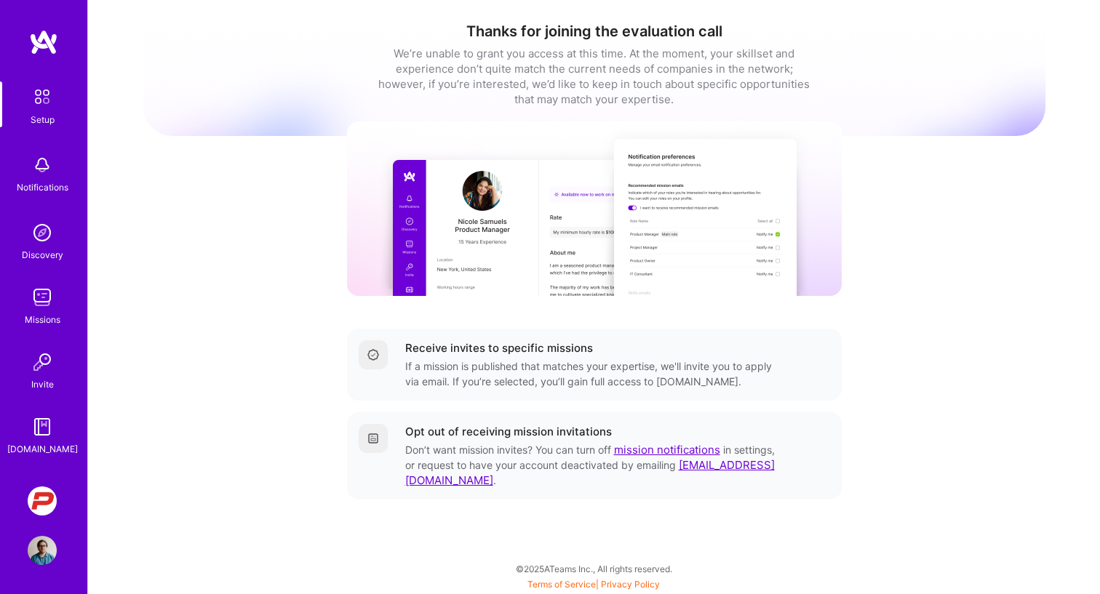
click at [261, 239] on div "Thanks for joining the evaluation call We’re unable to grant you access at this…" at bounding box center [594, 281] width 902 height 541
click at [49, 97] on img at bounding box center [42, 96] width 31 height 31
click at [42, 499] on img at bounding box center [42, 501] width 29 height 29
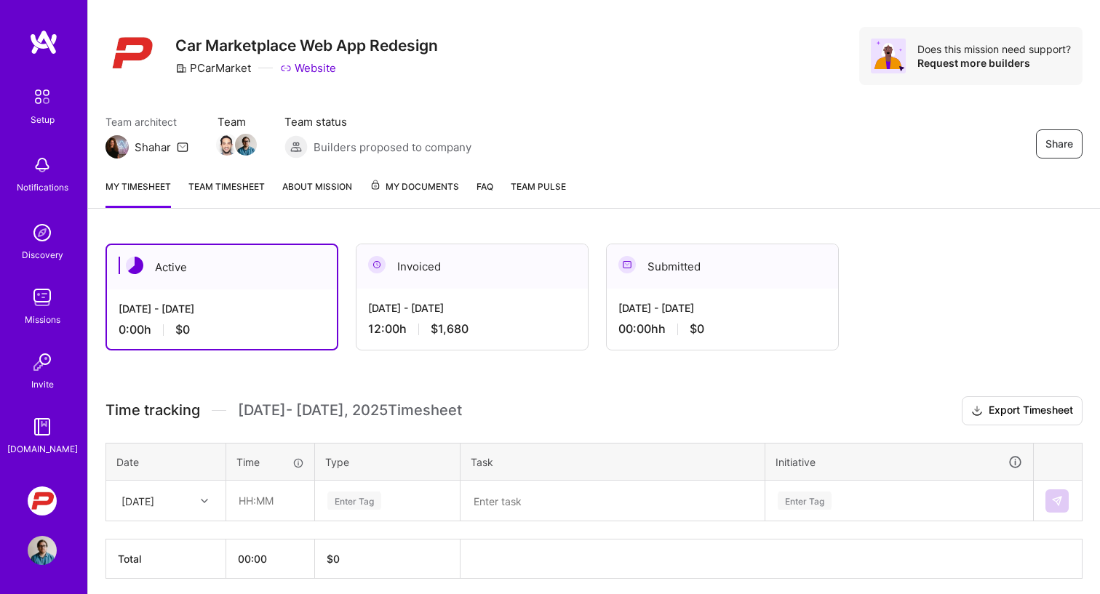
scroll to position [26, 0]
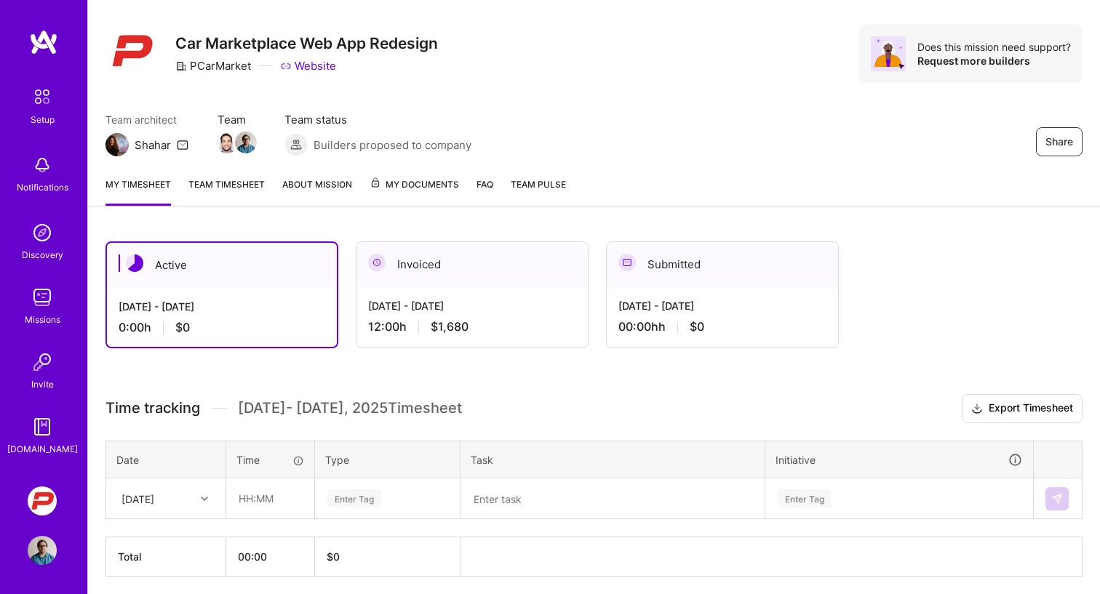
click at [490, 317] on div "[DATE] - [DATE] 12:00 h $1,680" at bounding box center [471, 317] width 231 height 60
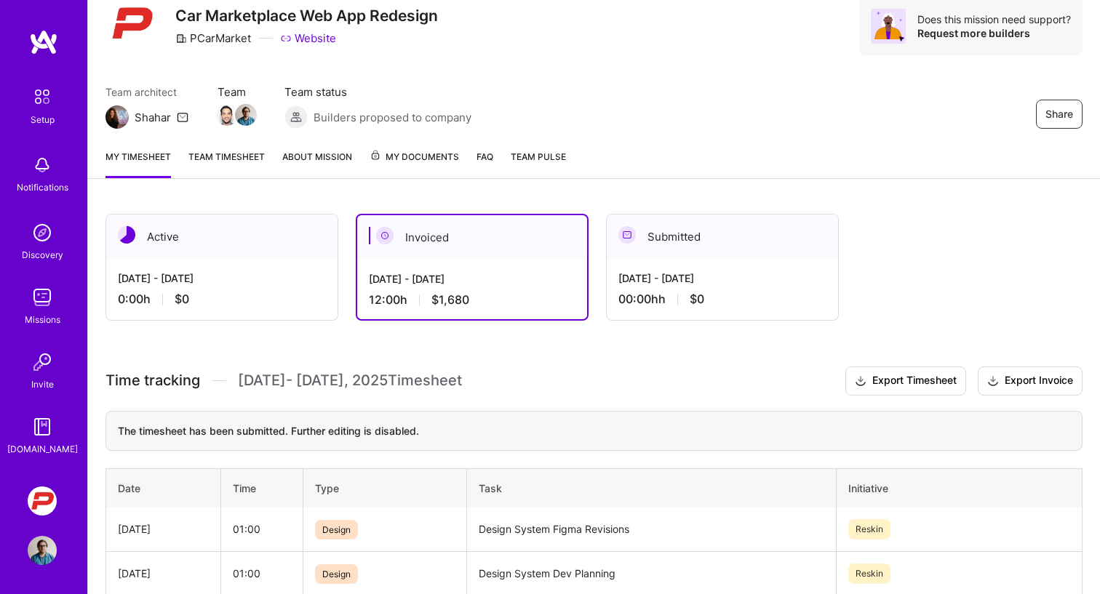
scroll to position [49, 0]
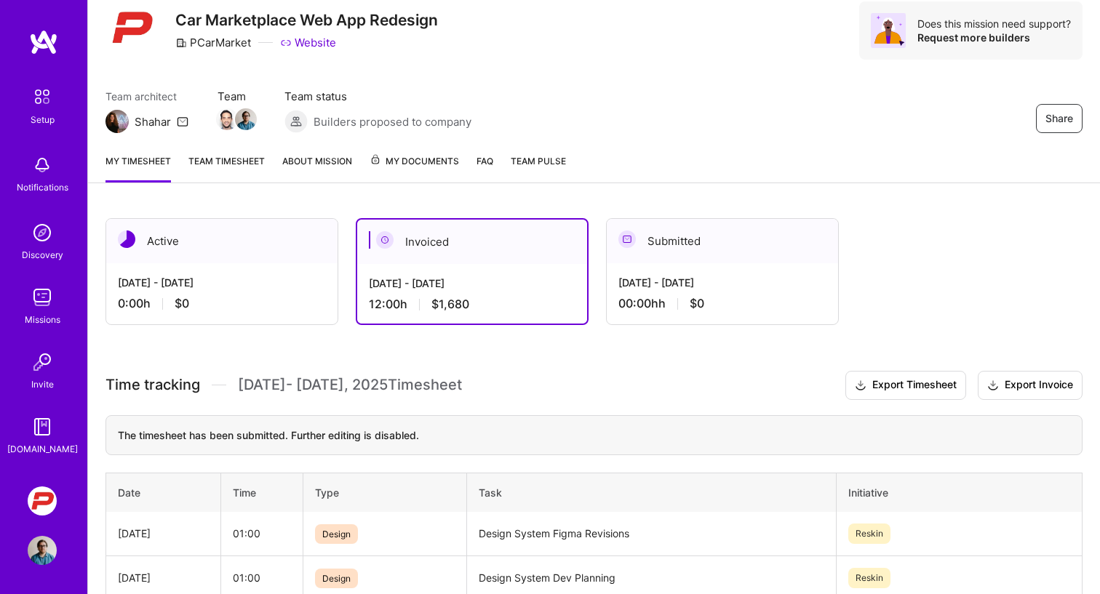
click at [227, 252] on div "Active" at bounding box center [221, 241] width 231 height 44
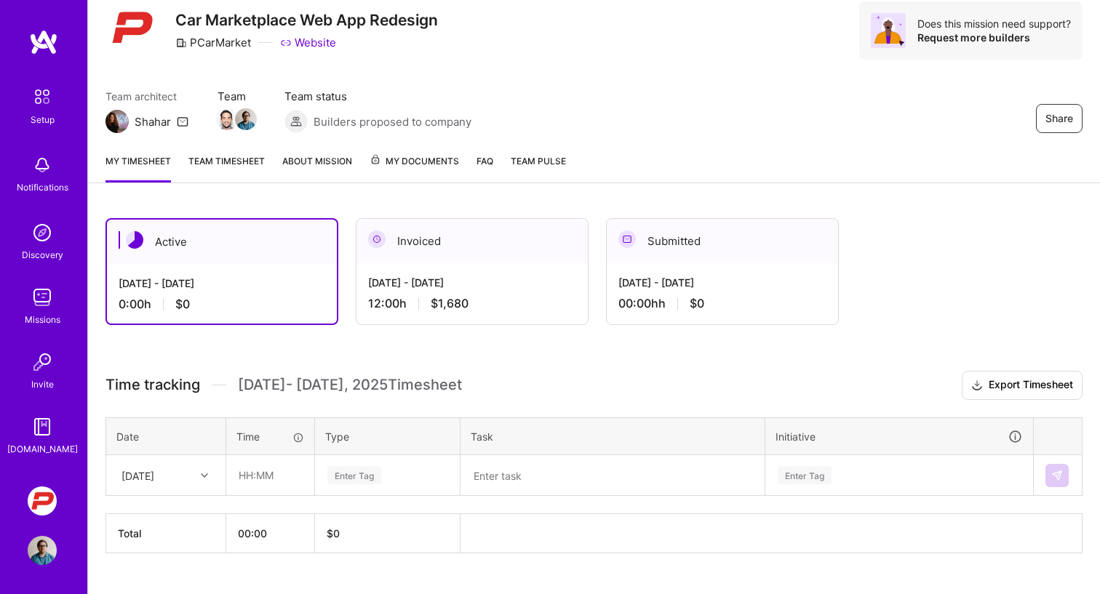
click at [158, 477] on div "[DATE]" at bounding box center [166, 475] width 118 height 39
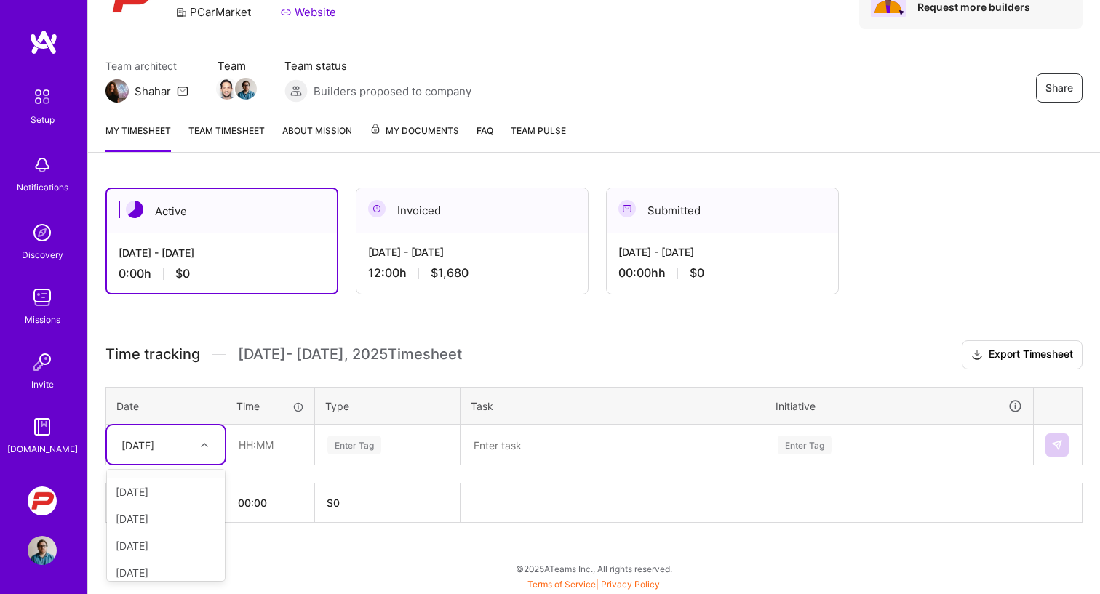
scroll to position [55, 0]
click at [157, 529] on div "[DATE]" at bounding box center [166, 539] width 118 height 27
click at [239, 441] on input "text" at bounding box center [270, 445] width 87 height 39
type input "02:30"
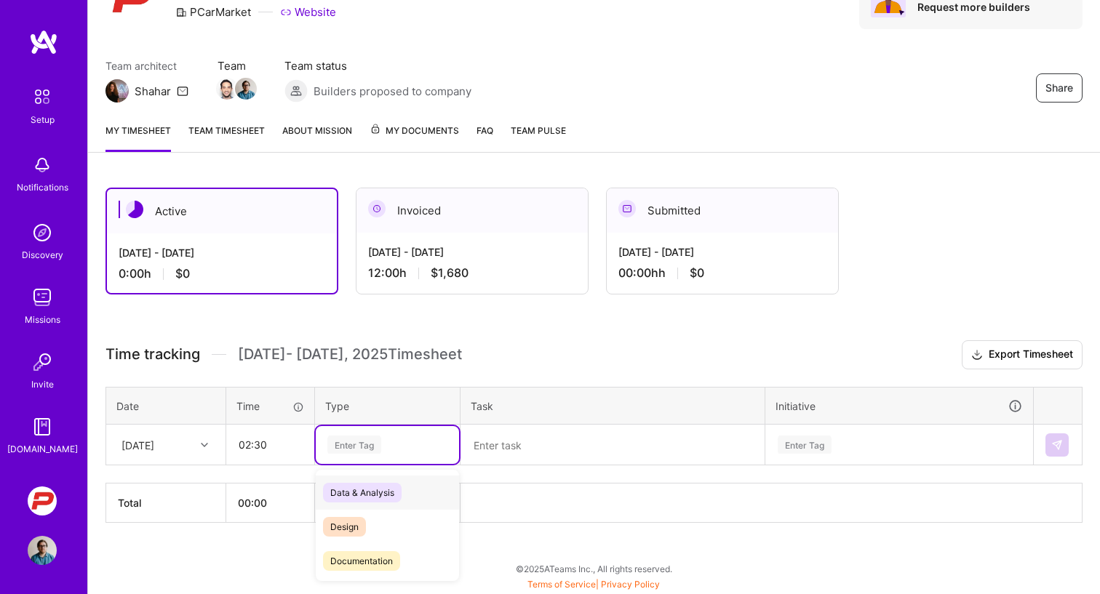
click at [351, 444] on div "Enter Tag" at bounding box center [354, 445] width 54 height 23
click at [346, 525] on span "Design" at bounding box center [344, 527] width 43 height 20
click at [561, 436] on textarea at bounding box center [612, 445] width 301 height 38
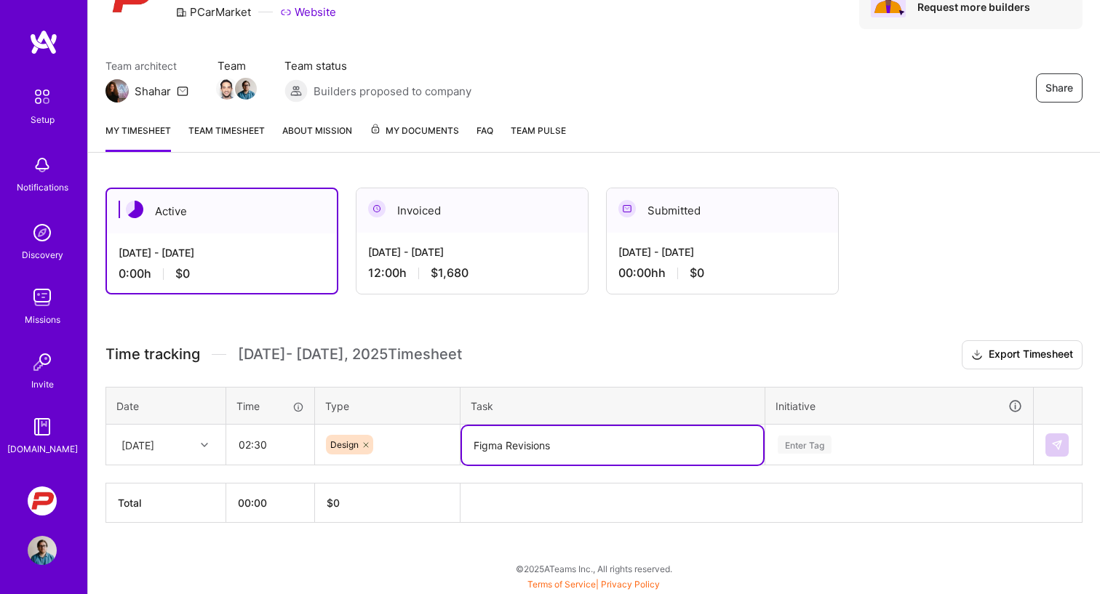
type textarea "Figma Revisions"
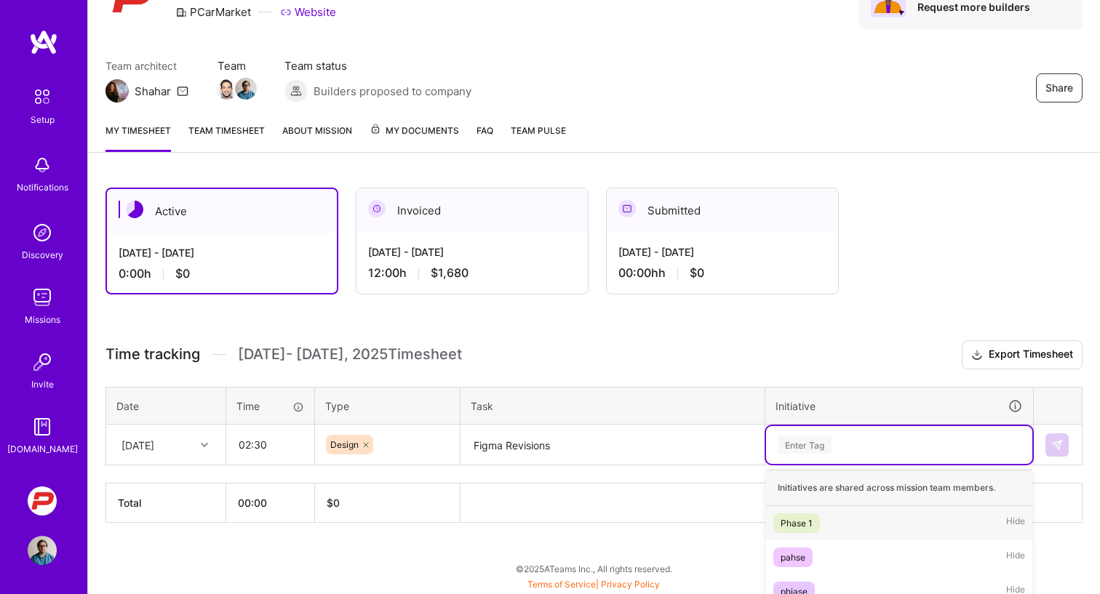
click at [805, 447] on div "option Phase 1 focused, 1 of 5. 5 results available. Use Up and Down to choose …" at bounding box center [899, 445] width 266 height 38
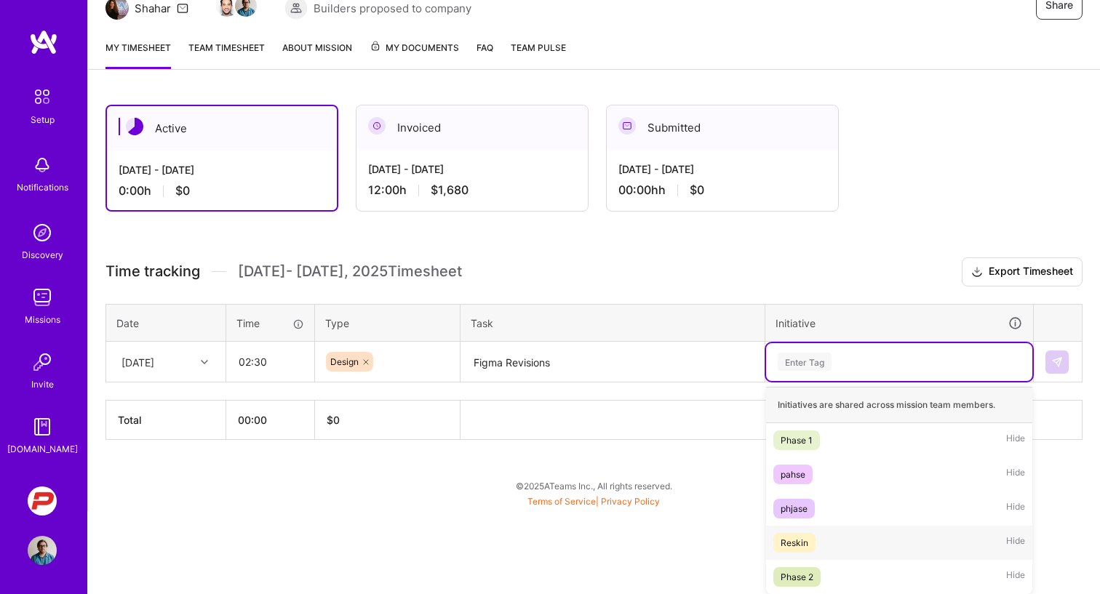
click at [797, 543] on div "Reskin" at bounding box center [795, 542] width 28 height 15
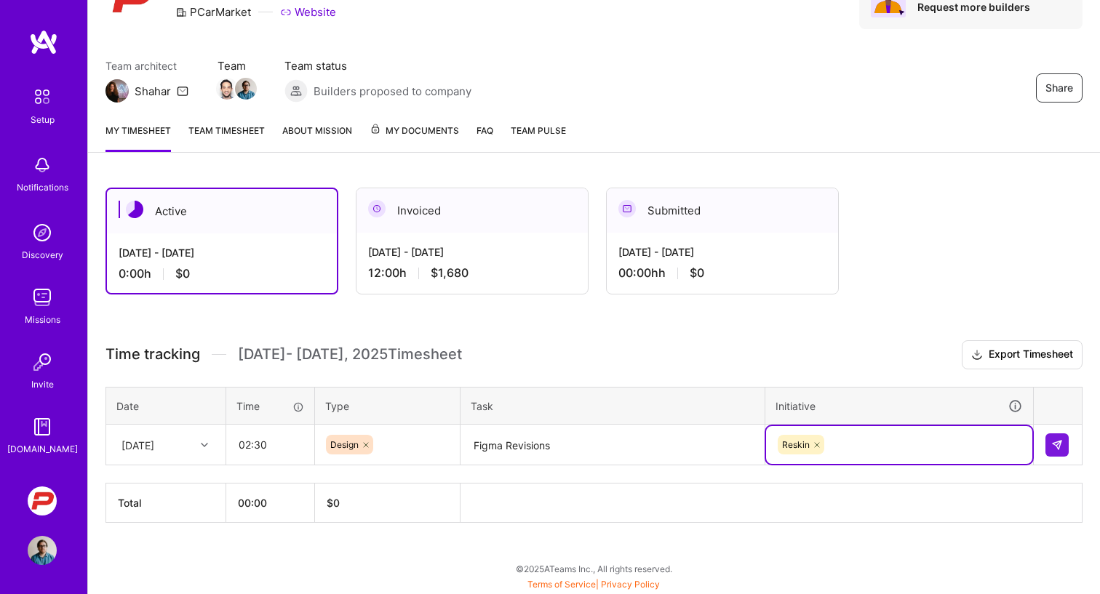
click at [814, 348] on h3 "Time tracking [DATE] - [DATE] Timesheet Export Timesheet" at bounding box center [593, 354] width 977 height 29
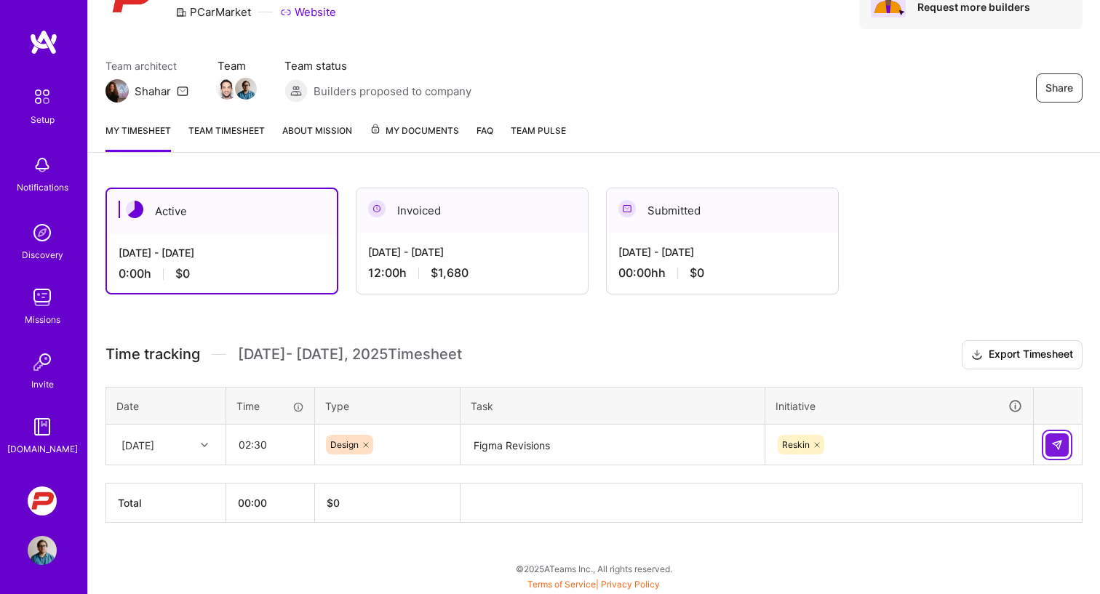
click at [1051, 443] on img at bounding box center [1057, 445] width 12 height 12
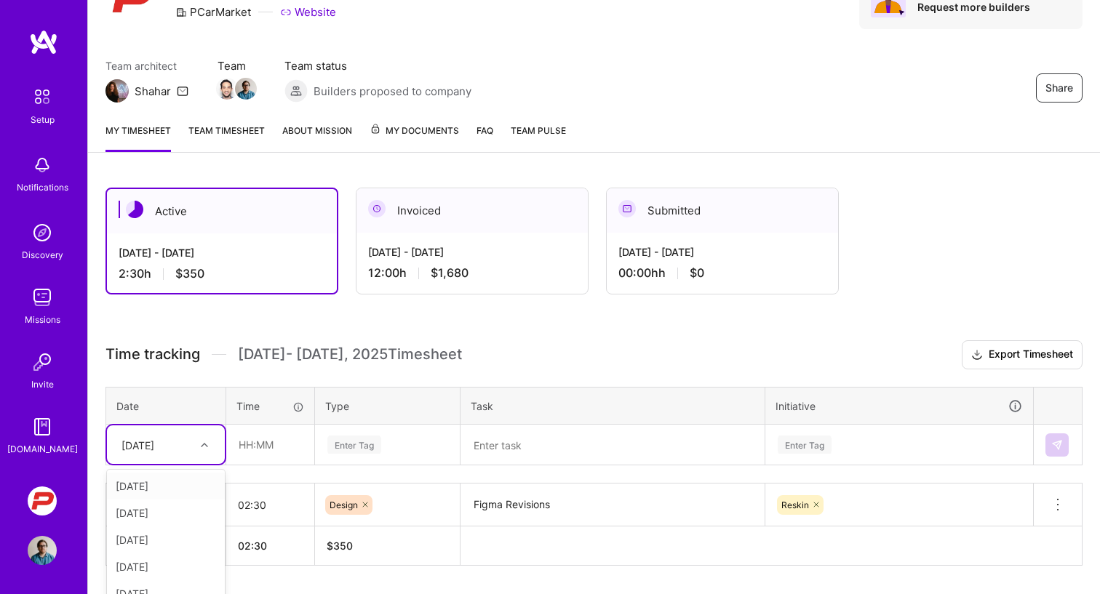
click at [206, 447] on div "option [DATE], selected. option [DATE] focused, 1 of 10. 9 results available. U…" at bounding box center [166, 445] width 118 height 39
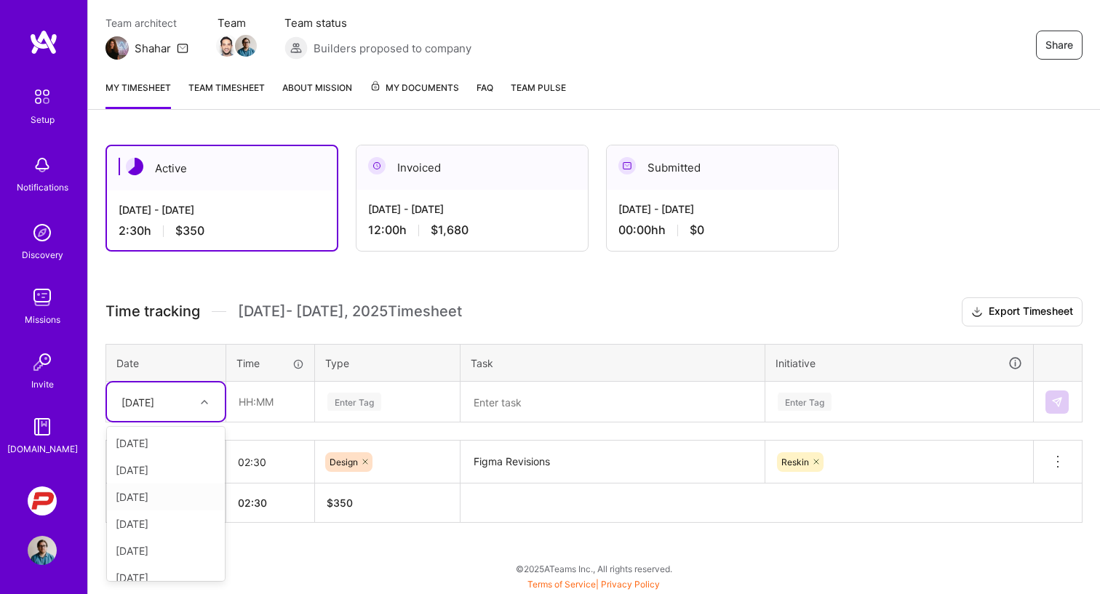
click at [172, 498] on div "[DATE]" at bounding box center [166, 497] width 118 height 27
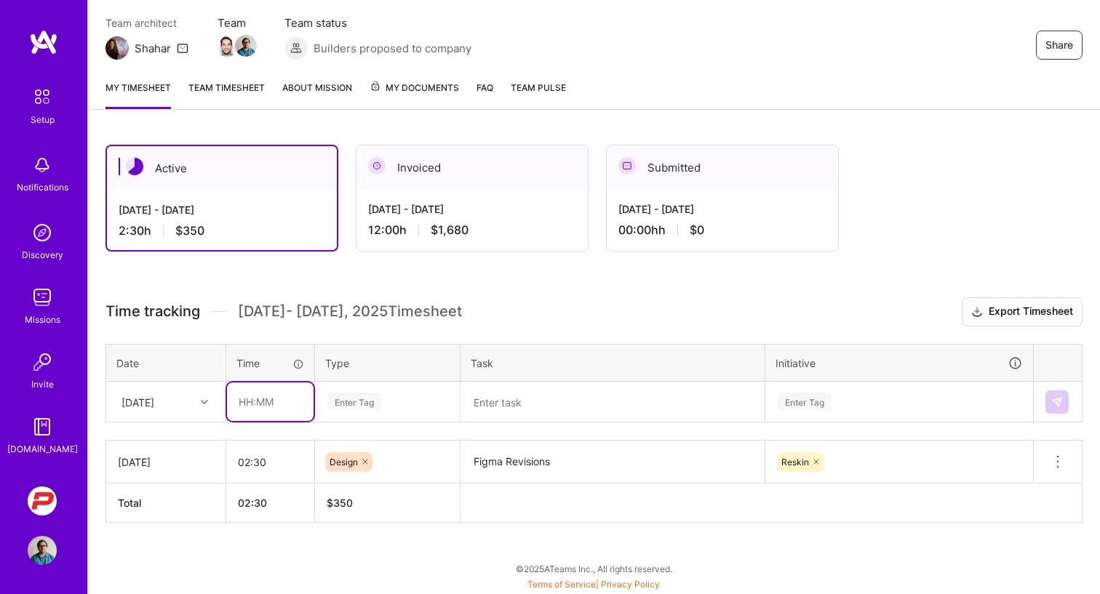
click at [241, 403] on input "text" at bounding box center [270, 402] width 87 height 39
type input "01:00"
click at [341, 399] on div "Enter Tag" at bounding box center [354, 402] width 54 height 23
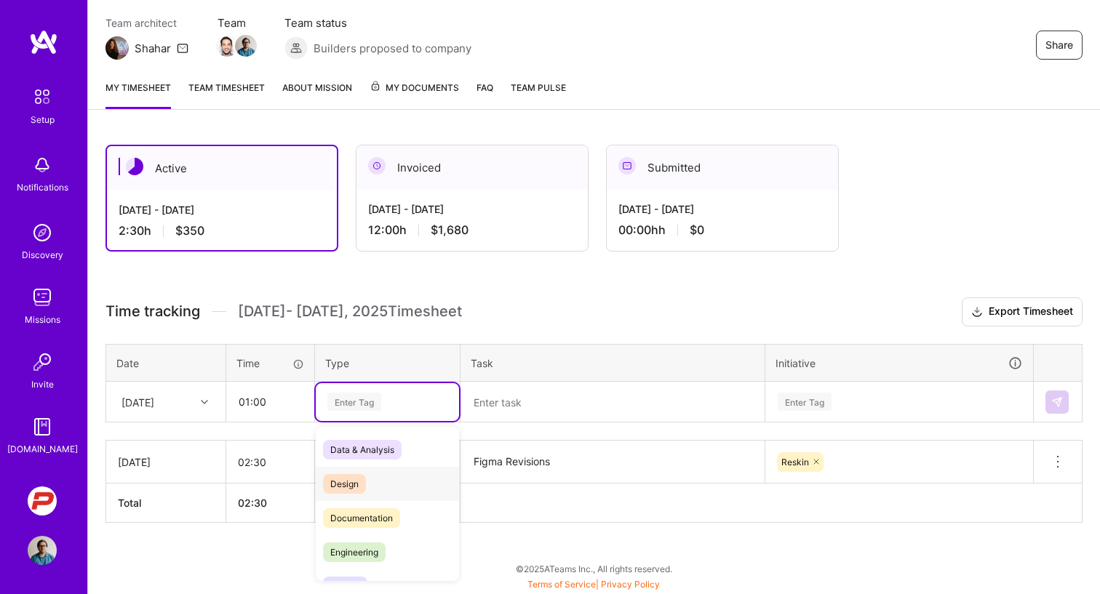
click at [359, 488] on span "Design" at bounding box center [344, 484] width 43 height 20
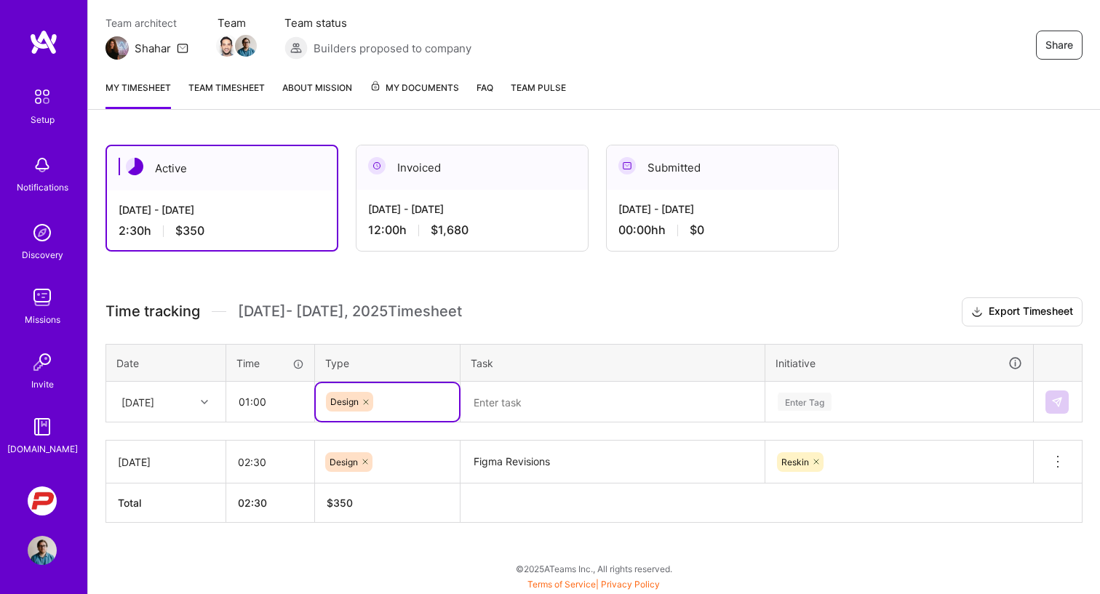
click at [494, 405] on textarea at bounding box center [612, 402] width 301 height 39
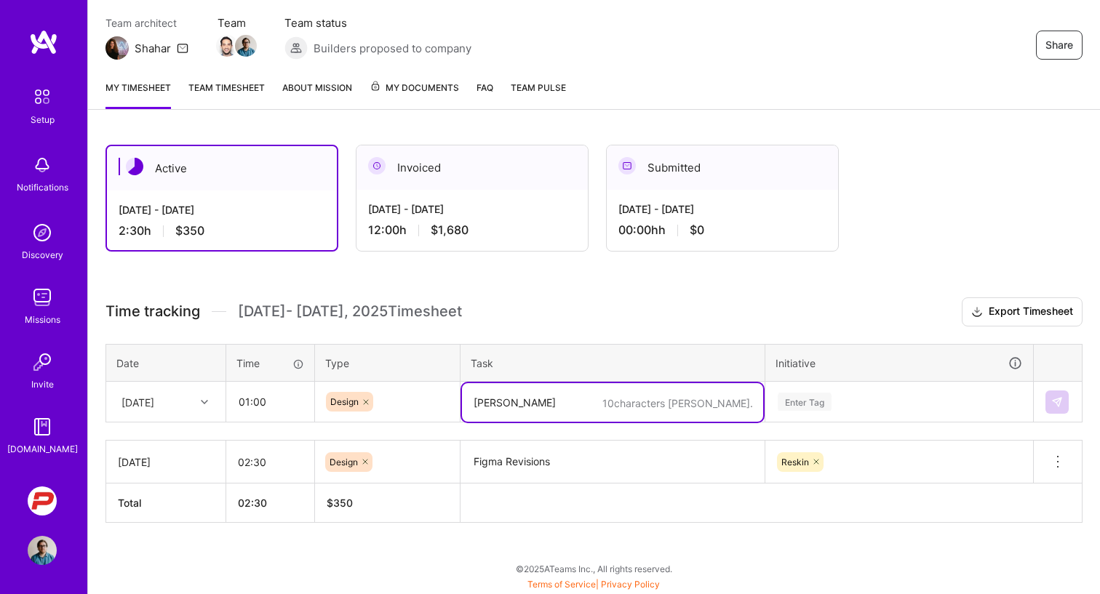
type textarea "Revisi"
type textarea "Figma Revisions"
click at [455, 413] on div "Design" at bounding box center [387, 402] width 143 height 38
click at [610, 410] on textarea "Figma Revisions" at bounding box center [612, 402] width 301 height 39
click at [798, 397] on div "Enter Tag" at bounding box center [899, 402] width 266 height 38
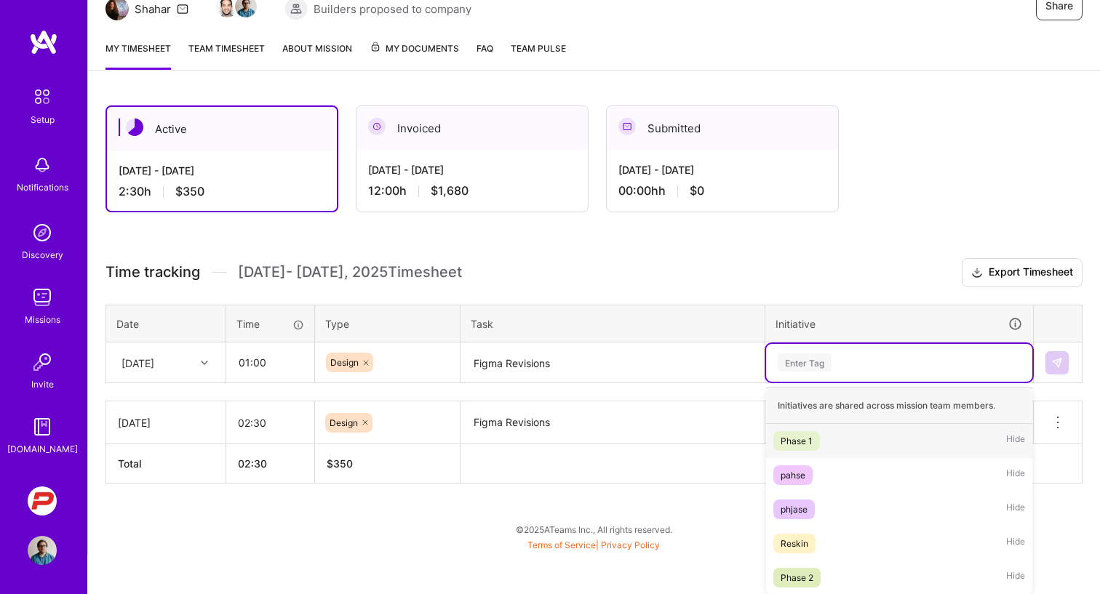
scroll to position [163, 0]
click at [802, 538] on div "Reskin" at bounding box center [795, 542] width 28 height 15
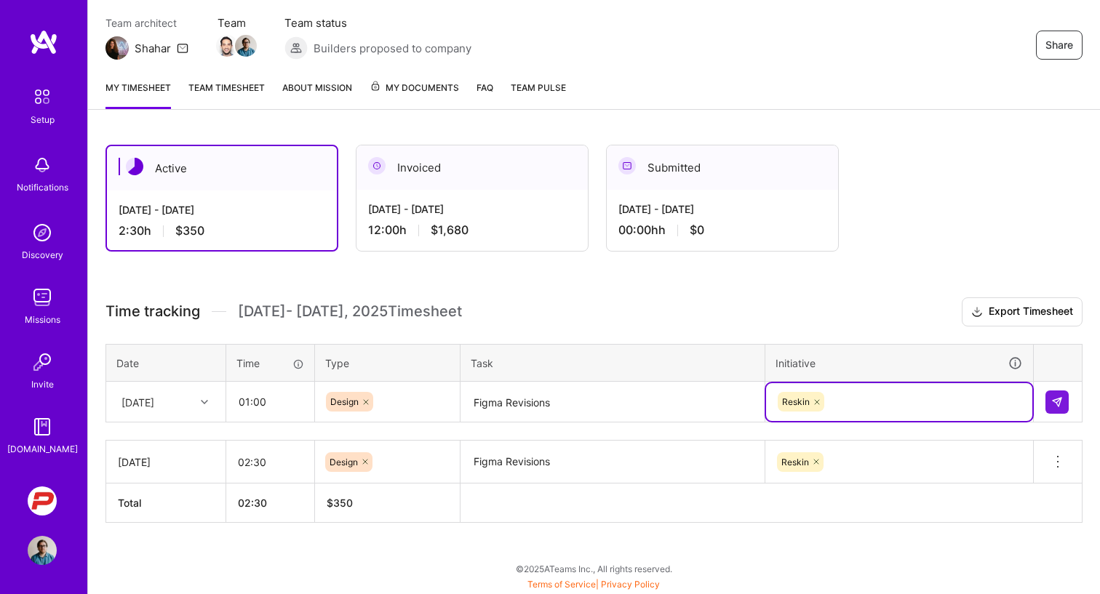
scroll to position [123, 0]
click at [846, 369] on div "Initiative" at bounding box center [898, 363] width 247 height 17
click at [1048, 400] on button at bounding box center [1056, 402] width 23 height 23
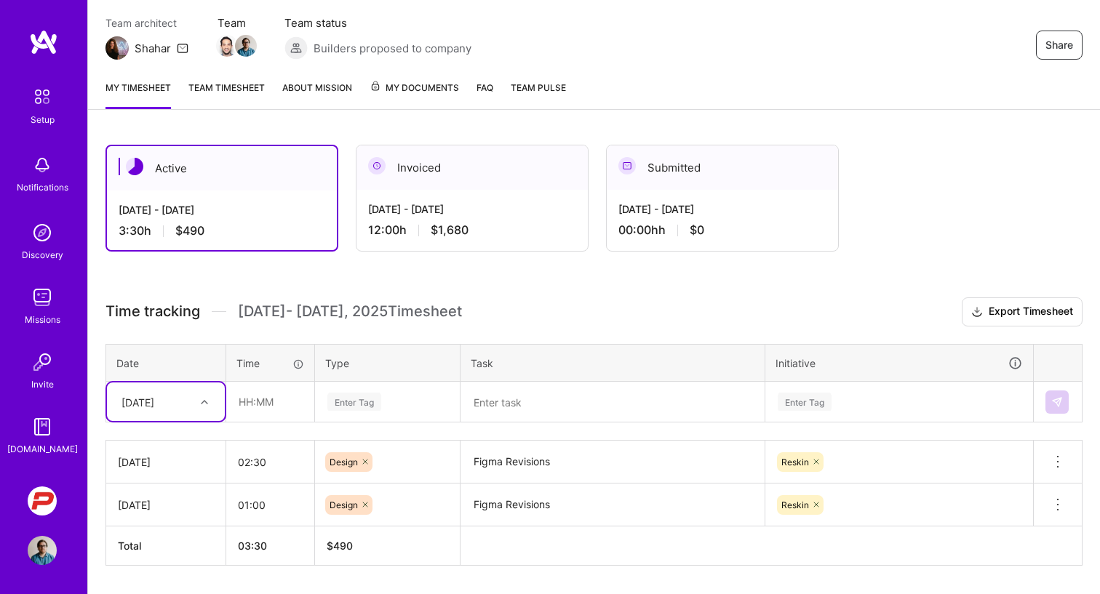
click at [209, 404] on div "option [DATE], selected. Select is focused ,type to refine list, press Down to …" at bounding box center [166, 402] width 118 height 39
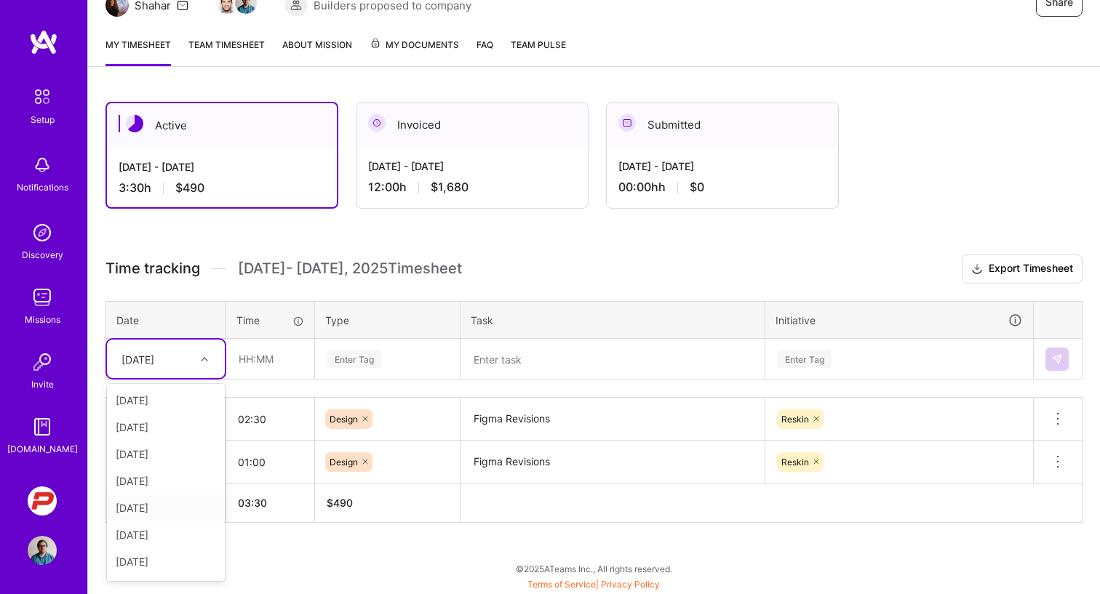
click at [166, 506] on div "[DATE]" at bounding box center [166, 508] width 118 height 27
click at [244, 357] on input "text" at bounding box center [270, 359] width 87 height 39
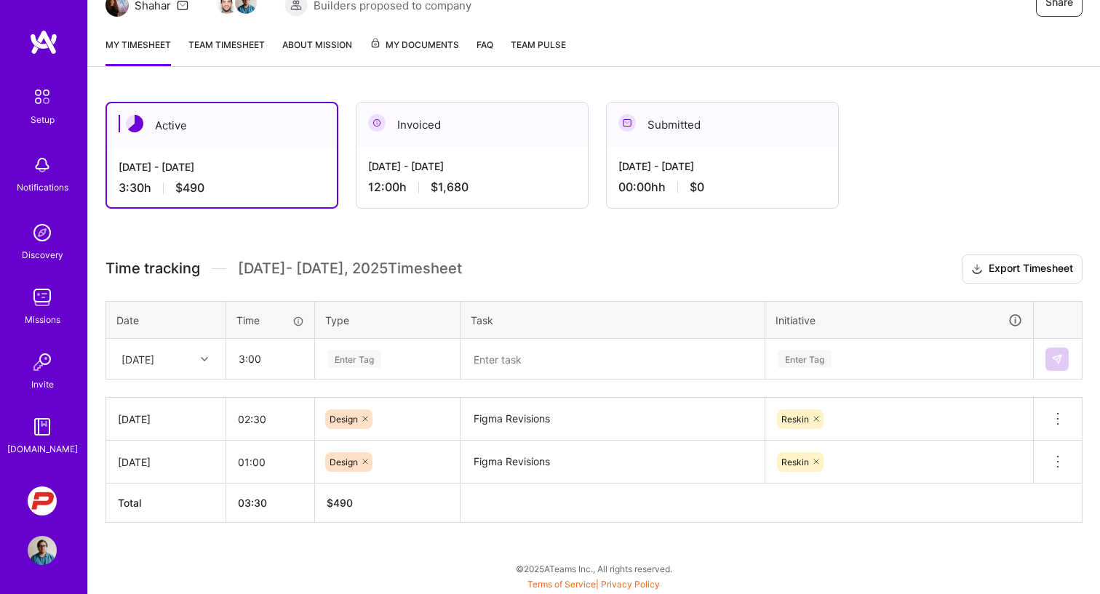
type input "03:00"
click at [282, 311] on th "Time" at bounding box center [270, 320] width 89 height 38
click at [354, 358] on div "Enter Tag" at bounding box center [354, 359] width 54 height 23
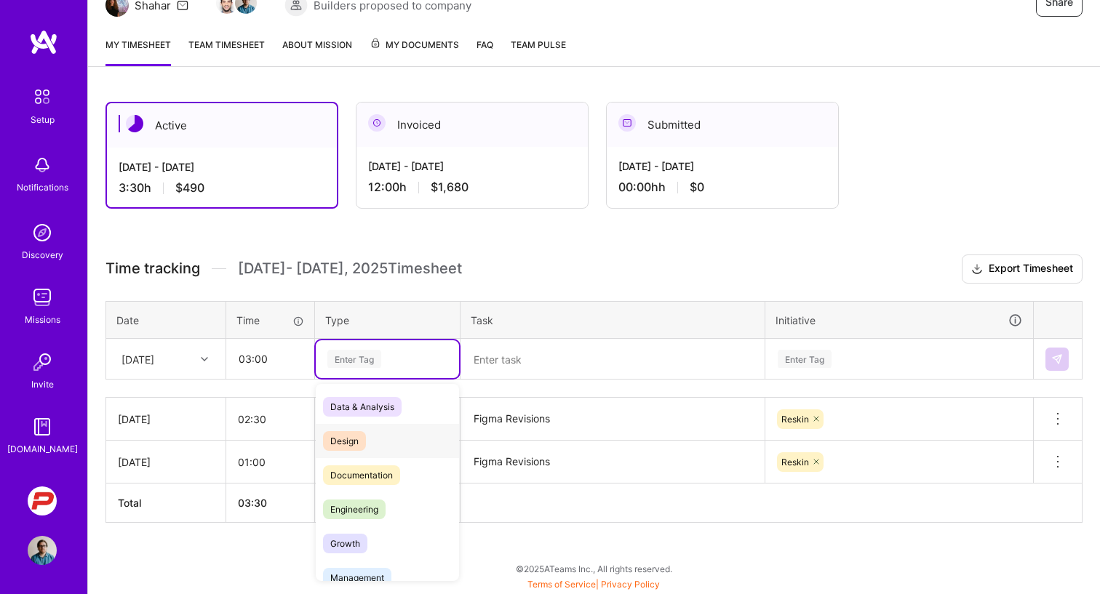
click at [350, 432] on span "Design" at bounding box center [344, 441] width 43 height 20
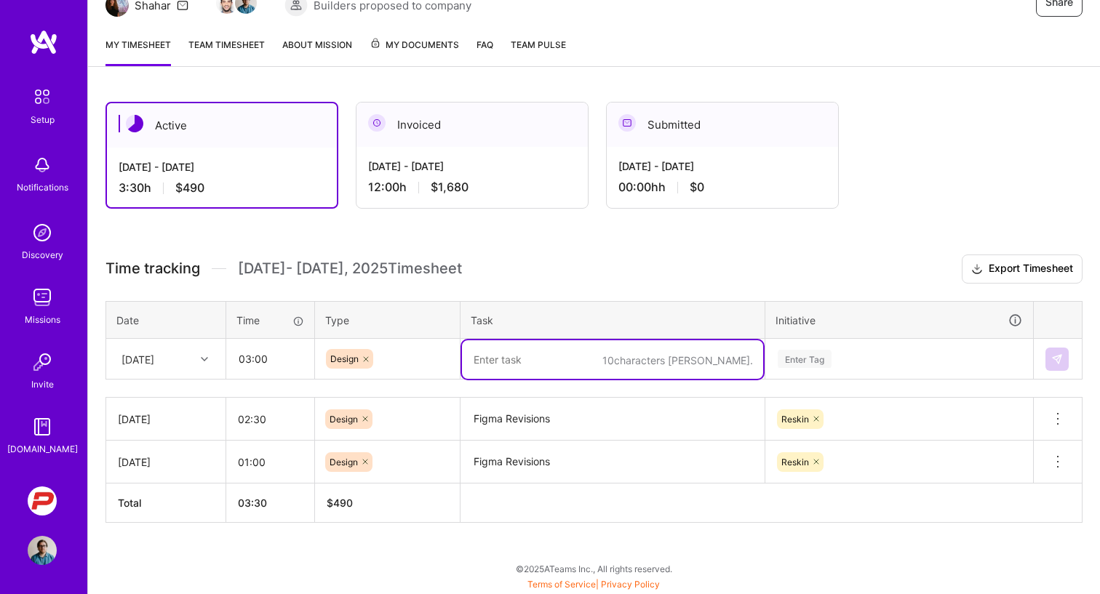
click at [515, 361] on textarea at bounding box center [612, 359] width 301 height 39
type textarea "Figma Revisions"
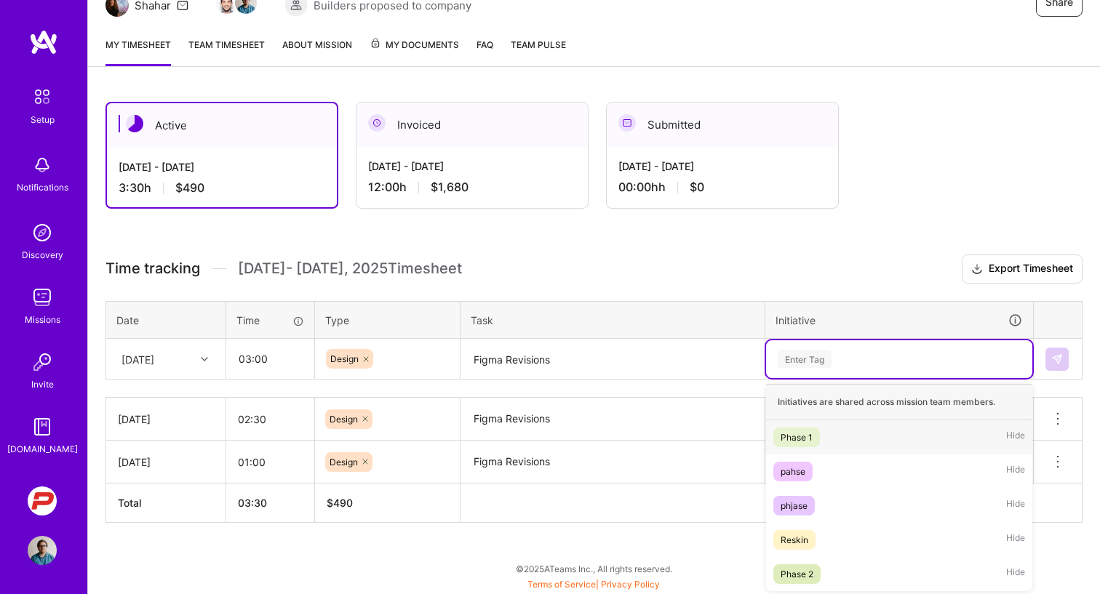
click at [790, 354] on div "Enter Tag" at bounding box center [805, 359] width 54 height 23
click at [789, 543] on div "Reskin" at bounding box center [795, 539] width 28 height 15
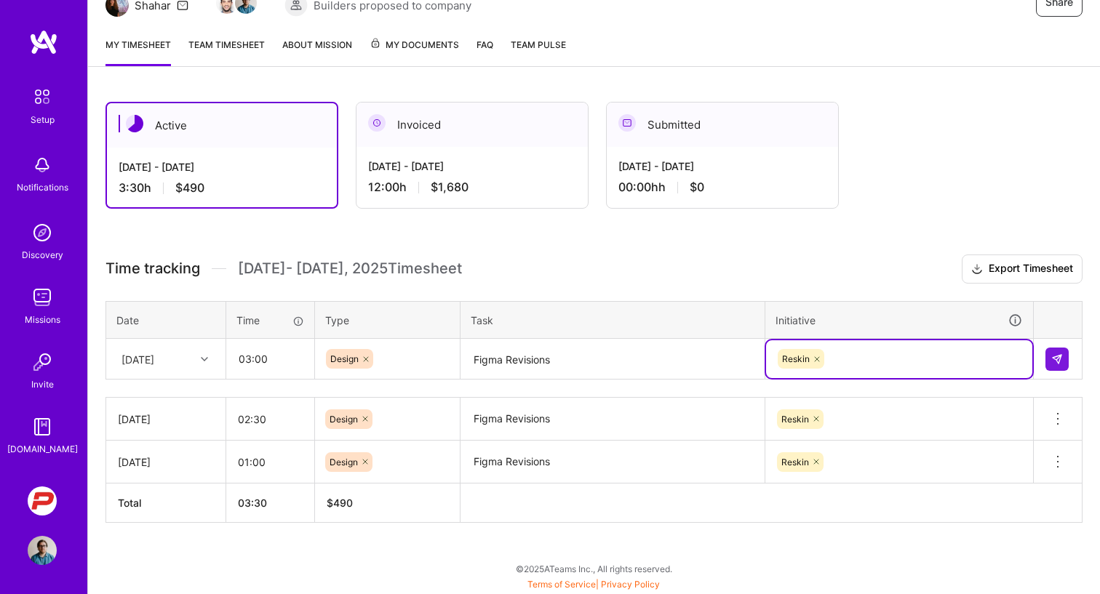
click at [727, 280] on h3 "Time tracking [DATE] - [DATE] Timesheet Export Timesheet" at bounding box center [593, 269] width 977 height 29
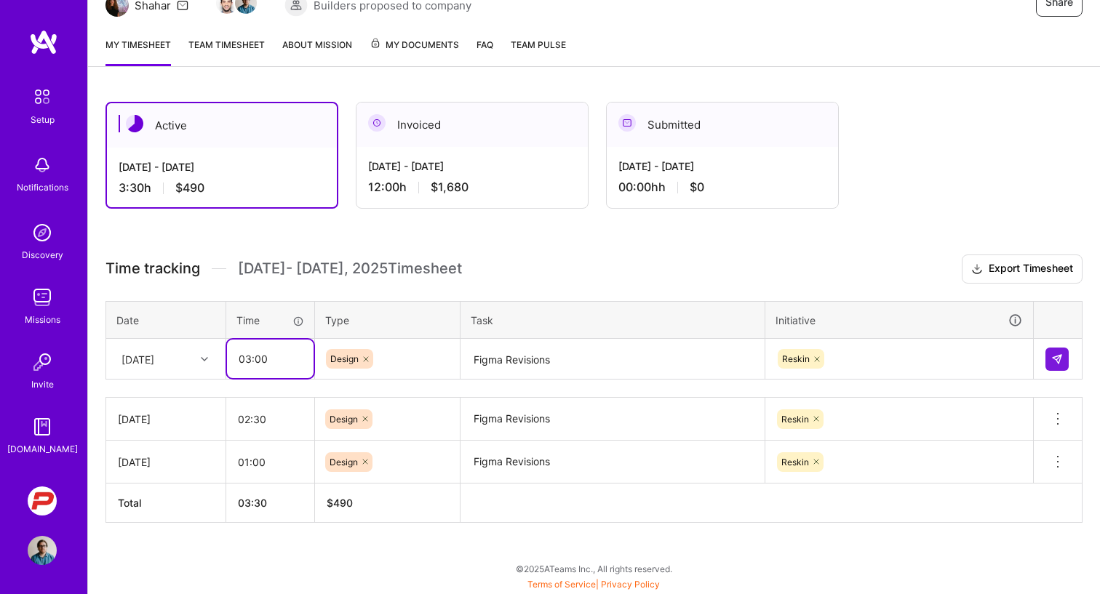
click at [276, 359] on input "03:00" at bounding box center [270, 359] width 87 height 39
click at [1058, 415] on icon at bounding box center [1057, 413] width 1 height 1
click at [1054, 418] on icon at bounding box center [1057, 418] width 17 height 17
click at [959, 341] on div "Reskin" at bounding box center [899, 359] width 266 height 38
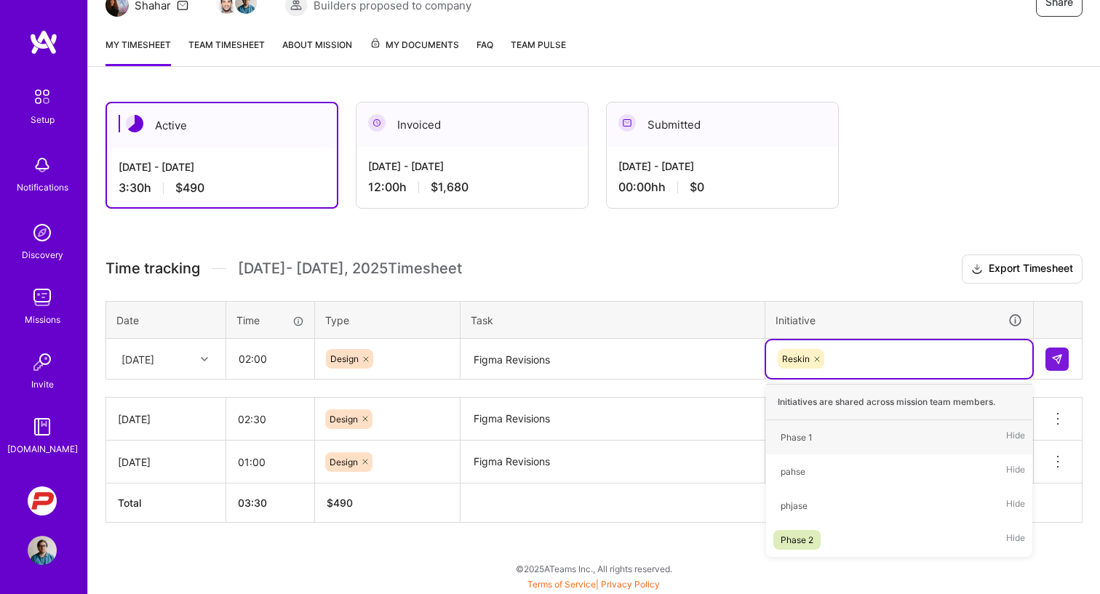
click at [936, 318] on div "Initiative" at bounding box center [898, 320] width 247 height 17
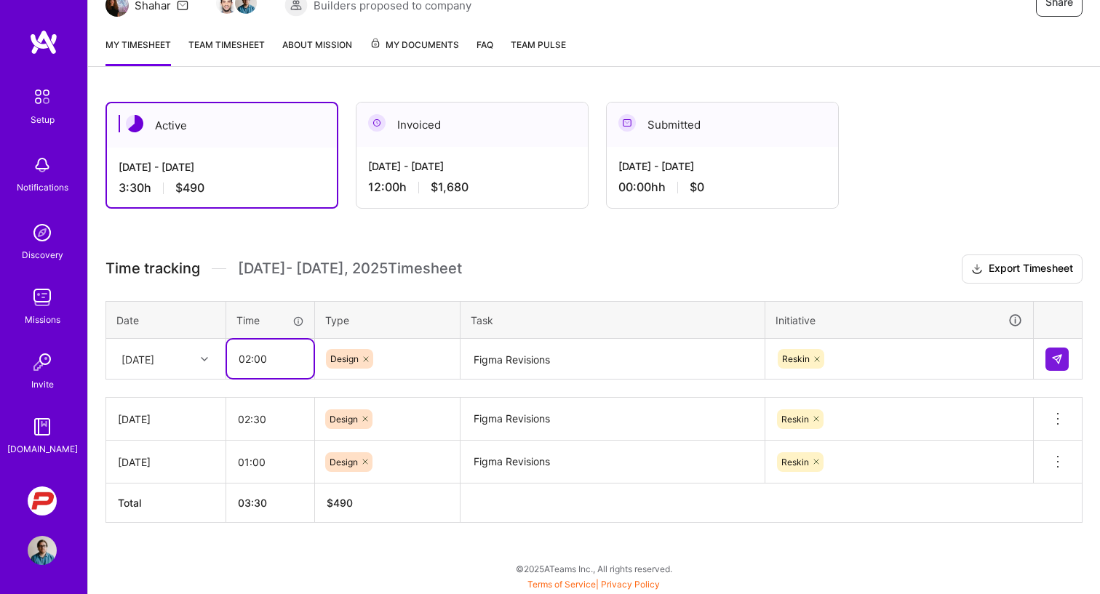
click at [279, 366] on input "02:00" at bounding box center [270, 359] width 87 height 39
type input "02:30"
click at [493, 260] on h3 "Time tracking [DATE] - [DATE] Timesheet Export Timesheet" at bounding box center [593, 269] width 977 height 29
click at [1058, 358] on img at bounding box center [1057, 360] width 12 height 12
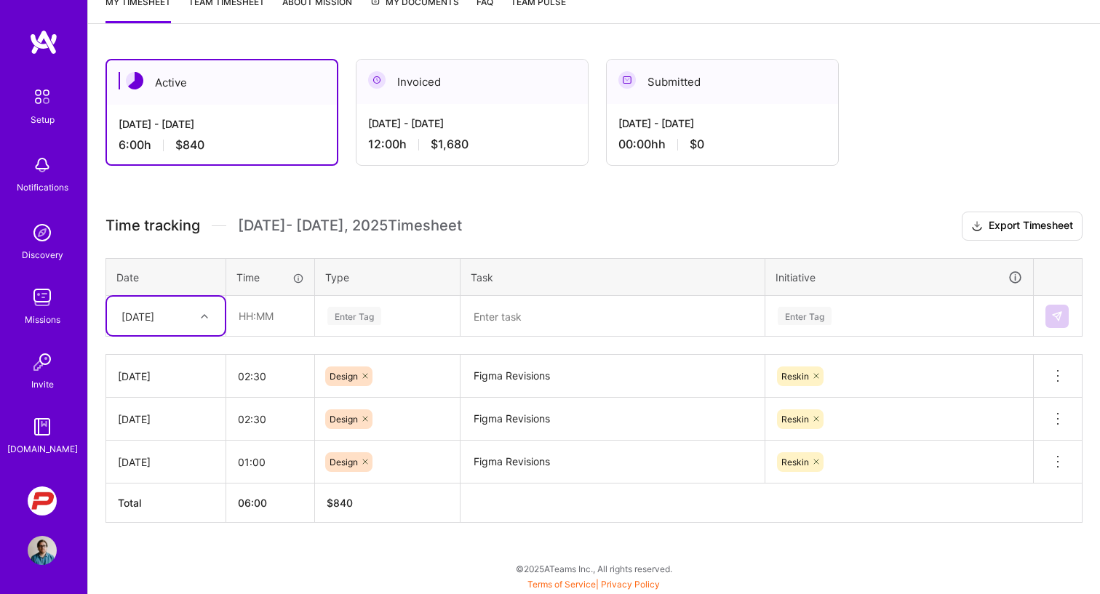
scroll to position [209, 0]
click at [201, 319] on icon at bounding box center [204, 316] width 7 height 7
click at [236, 255] on div "Time tracking [DATE] - [DATE] Timesheet Export Timesheet Date Time Type Task In…" at bounding box center [593, 367] width 977 height 311
click at [207, 309] on div at bounding box center [206, 316] width 23 height 19
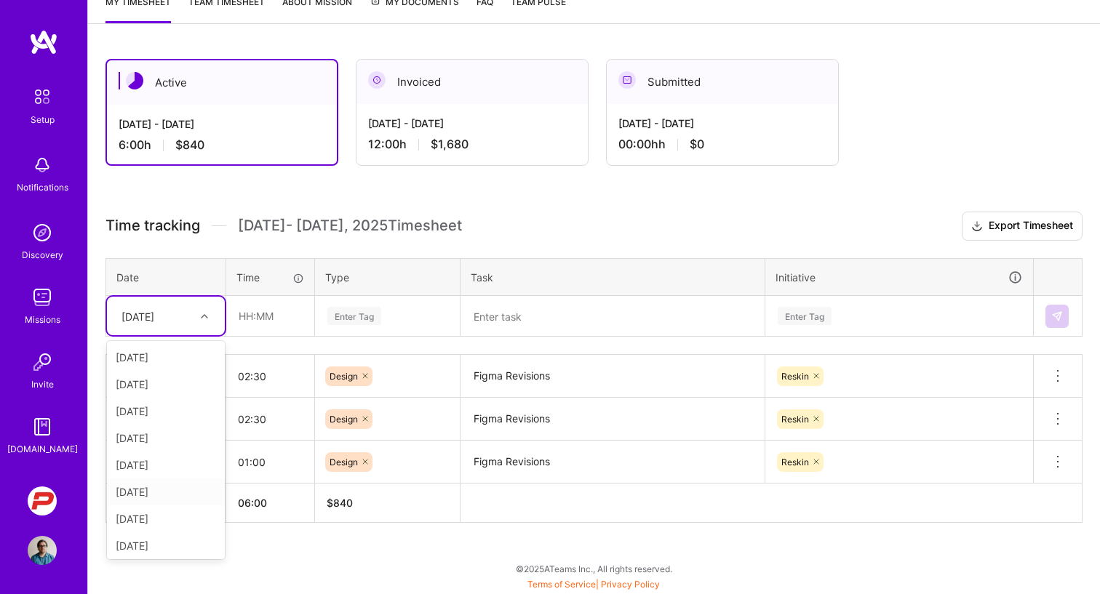
click at [145, 487] on div "[DATE]" at bounding box center [166, 492] width 118 height 27
click at [246, 314] on input "text" at bounding box center [270, 316] width 87 height 39
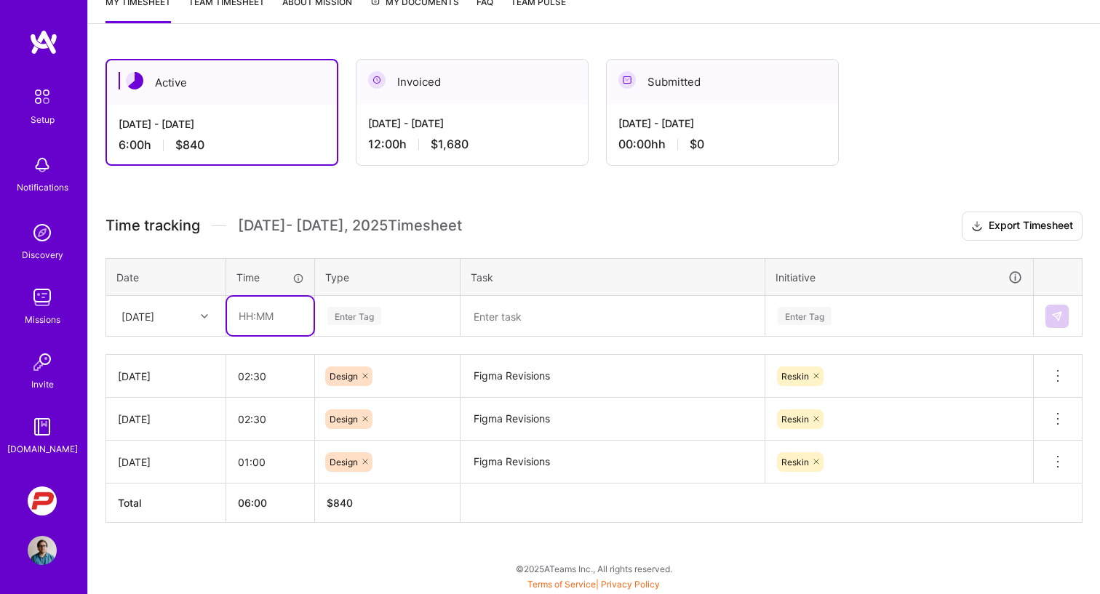
click at [263, 316] on input "text" at bounding box center [270, 316] width 87 height 39
type input "00:30"
click at [352, 316] on div "Enter Tag" at bounding box center [354, 316] width 54 height 23
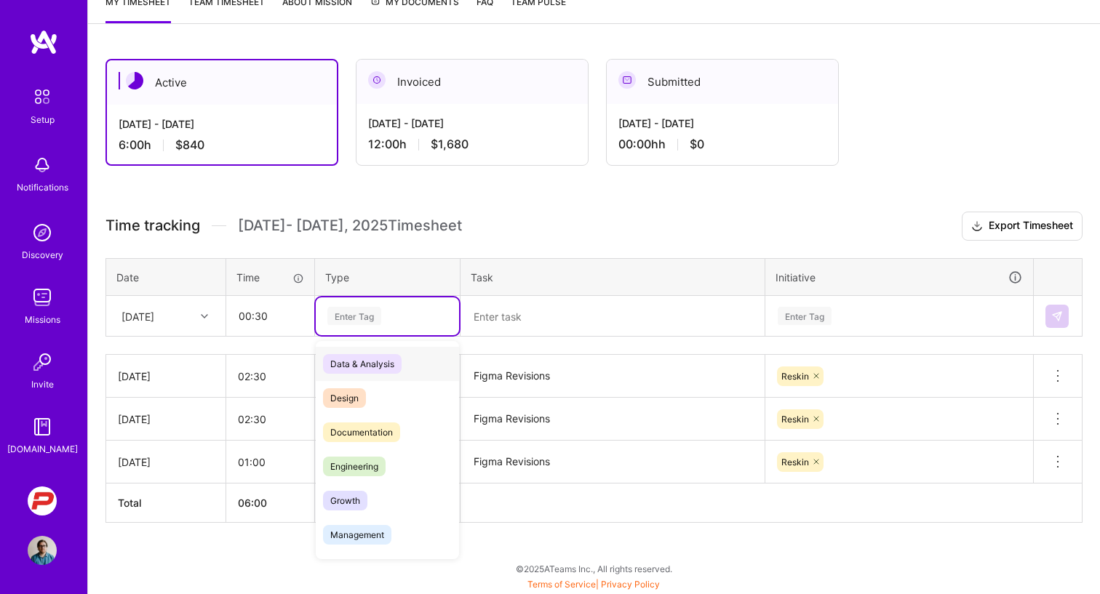
scroll to position [33, 0]
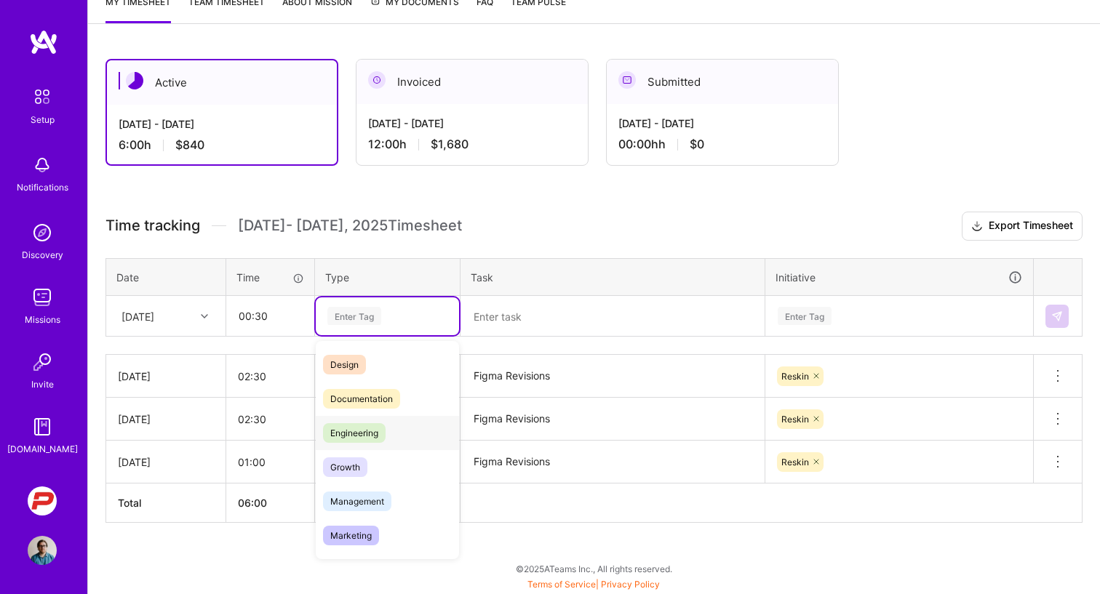
click at [361, 425] on span "Engineering" at bounding box center [354, 433] width 63 height 20
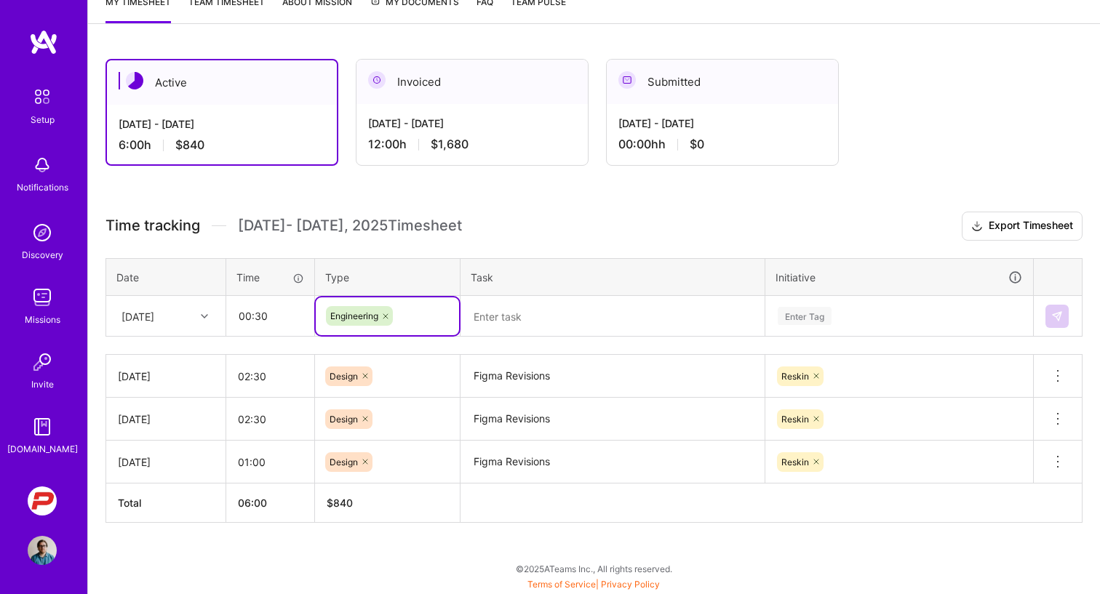
click at [532, 322] on textarea at bounding box center [612, 317] width 301 height 39
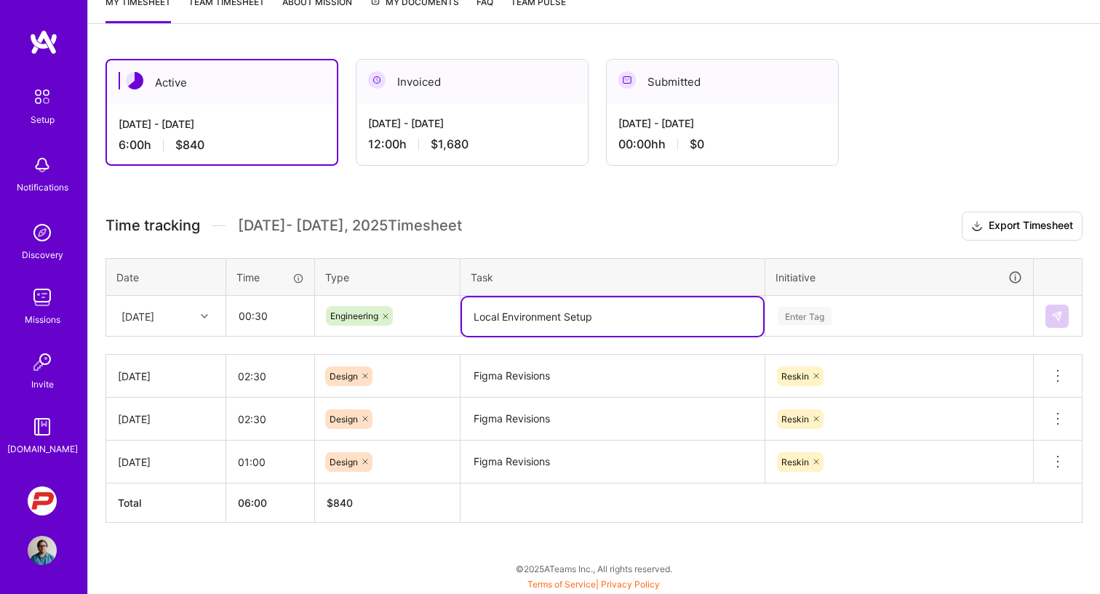
type textarea "Local Environment Setup"
click at [807, 319] on div "Enter Tag" at bounding box center [805, 316] width 54 height 23
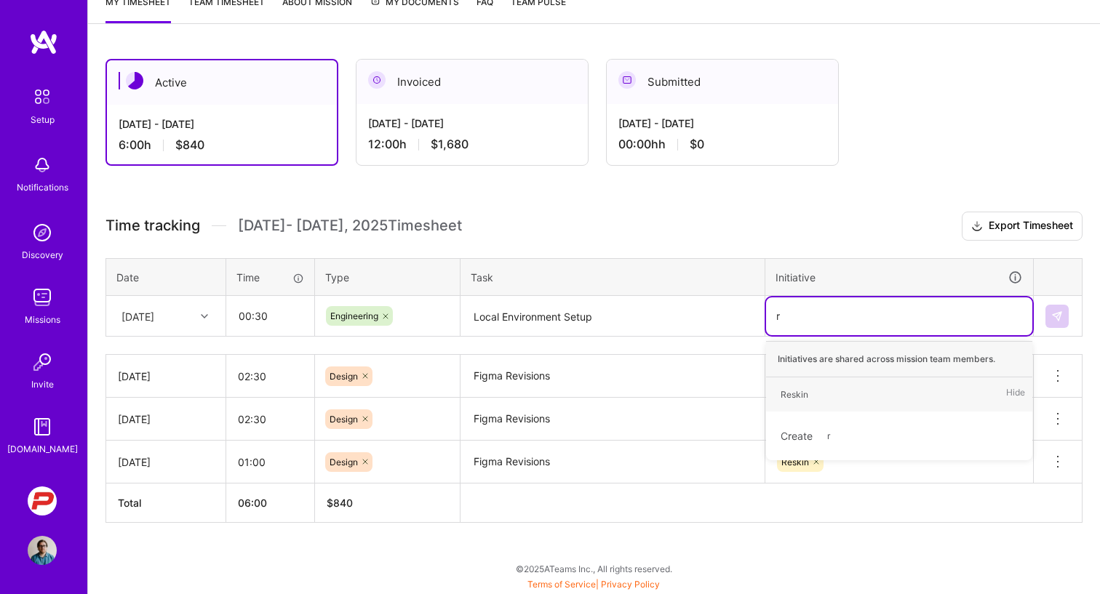
type input "re"
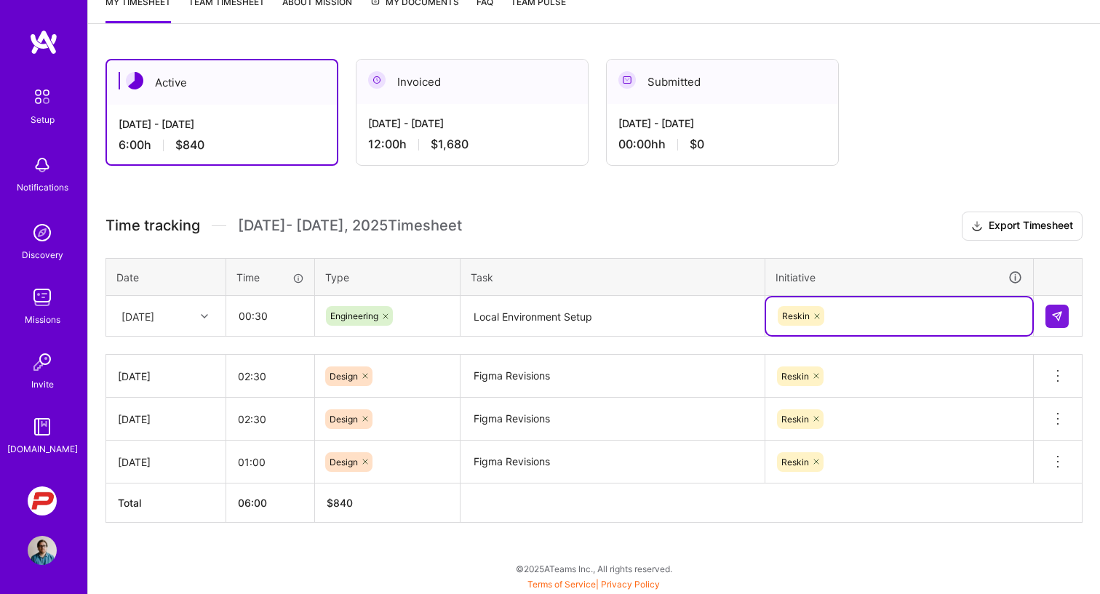
click at [1055, 272] on th at bounding box center [1058, 277] width 49 height 38
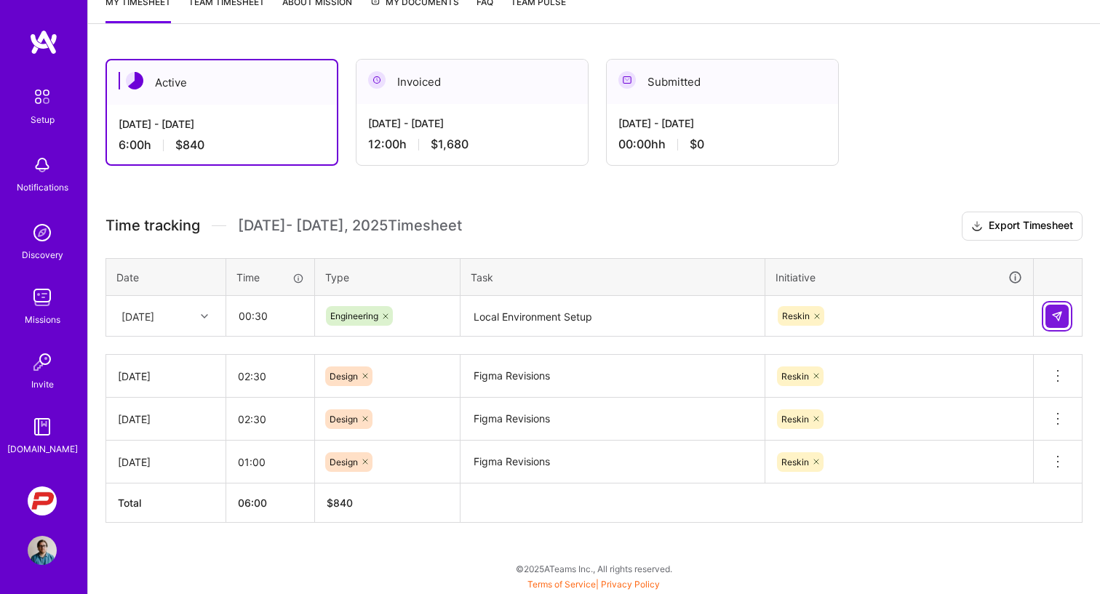
click at [1056, 311] on img at bounding box center [1057, 317] width 12 height 12
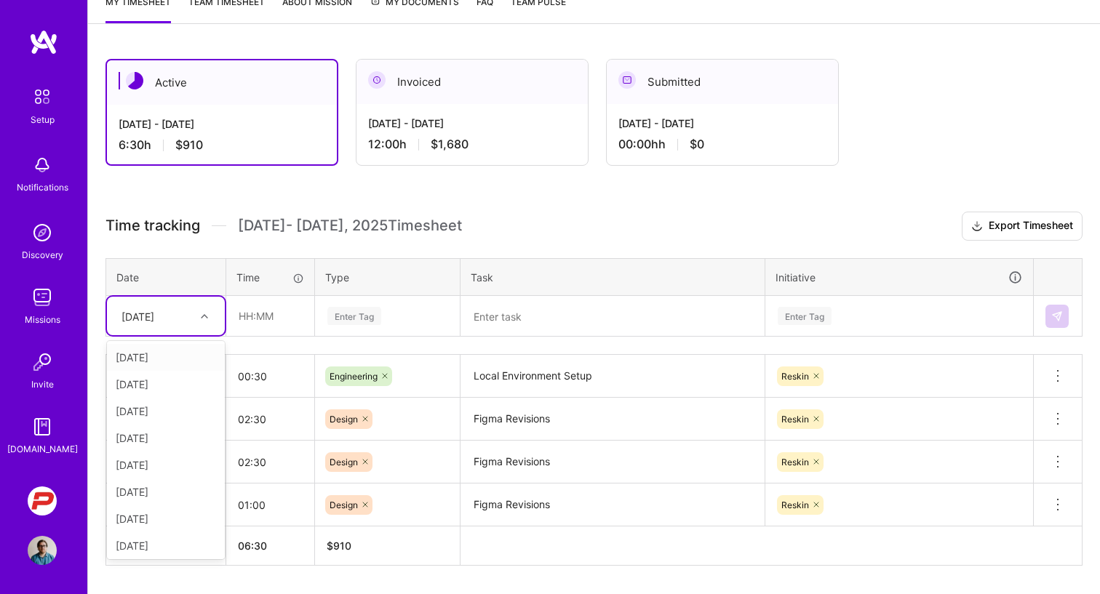
click at [207, 319] on icon at bounding box center [204, 316] width 7 height 7
click at [159, 511] on div "[DATE]" at bounding box center [166, 519] width 118 height 27
click at [257, 333] on input "text" at bounding box center [270, 316] width 87 height 39
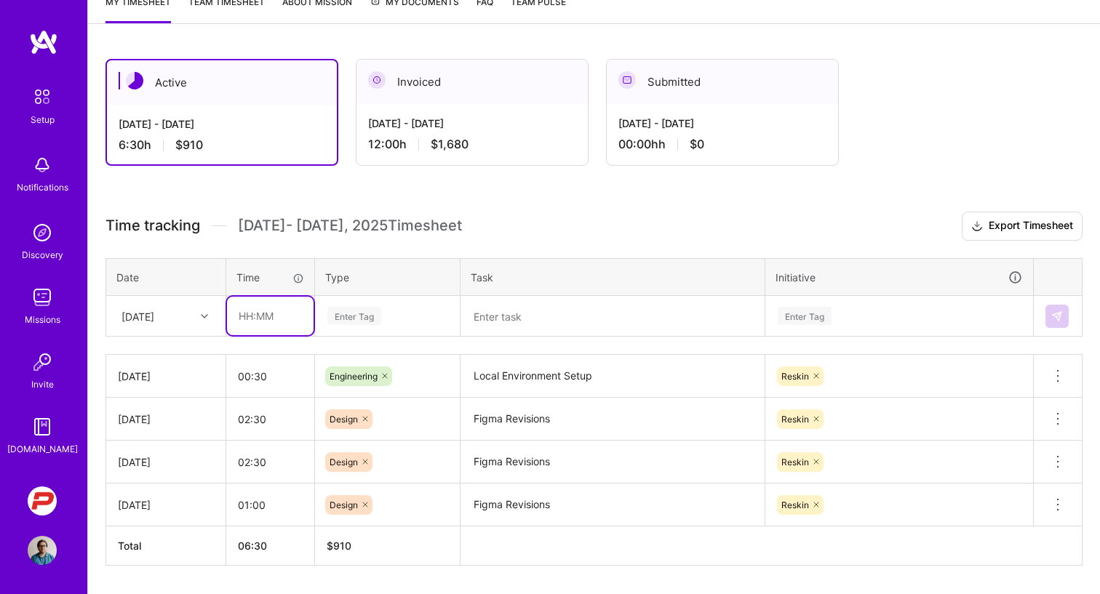
type input "0"
type input "01:30"
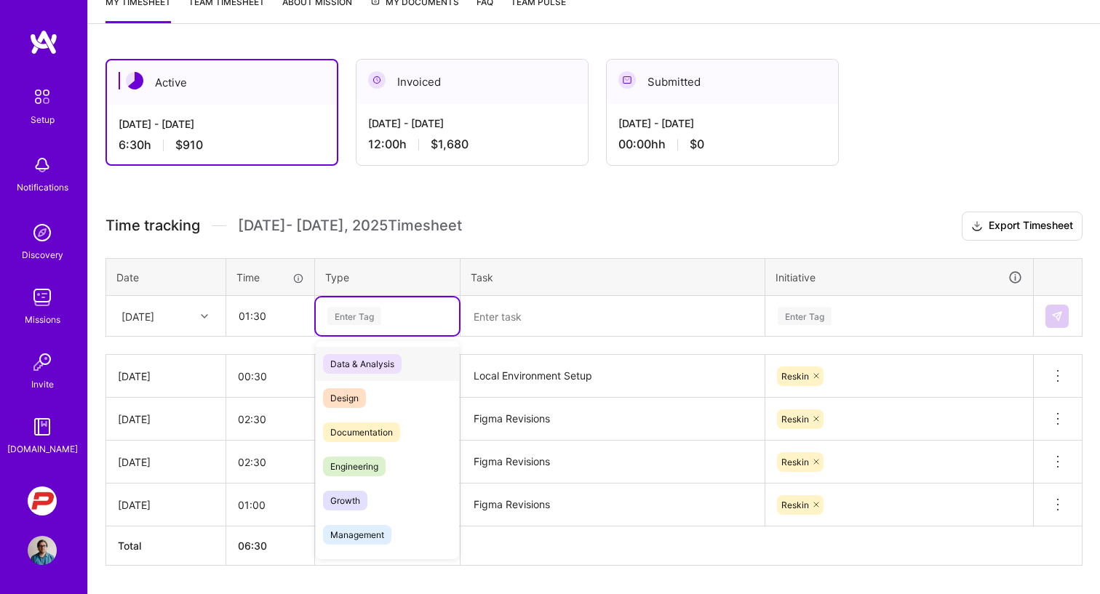
click at [358, 313] on div "Enter Tag" at bounding box center [354, 316] width 54 height 23
click at [351, 459] on span "Engineering" at bounding box center [354, 467] width 63 height 20
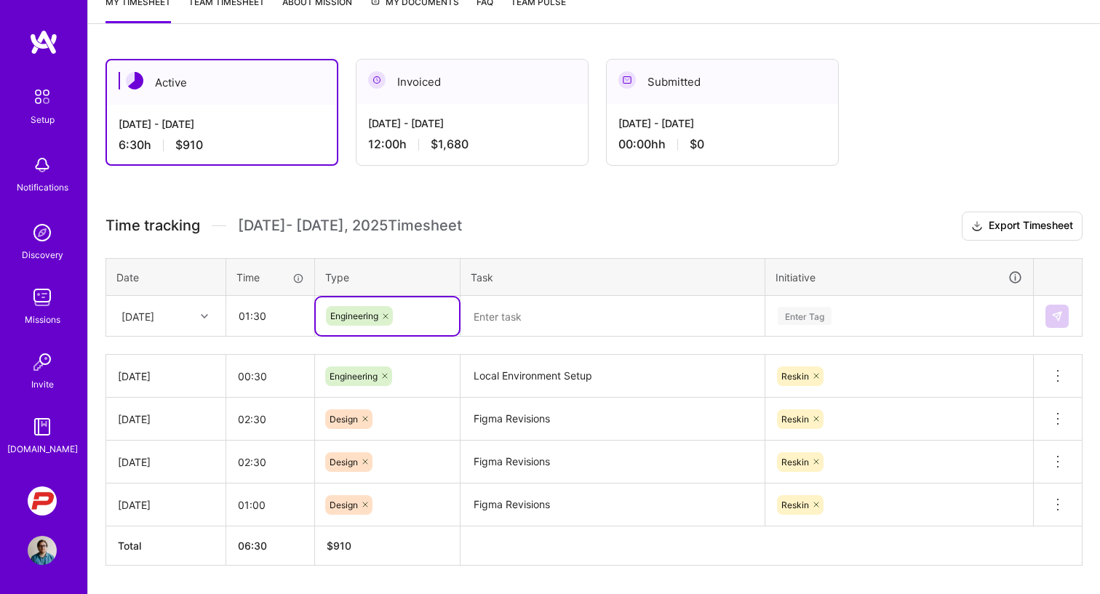
click at [583, 324] on textarea at bounding box center [612, 317] width 301 height 39
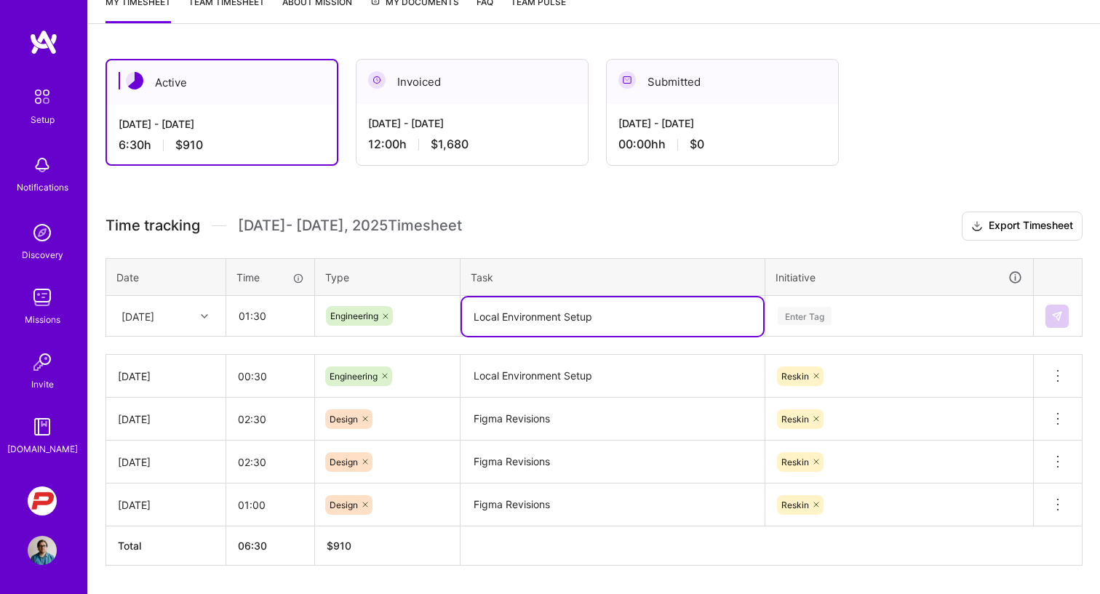
click at [625, 314] on textarea "Local Environment Setup" at bounding box center [612, 317] width 301 height 39
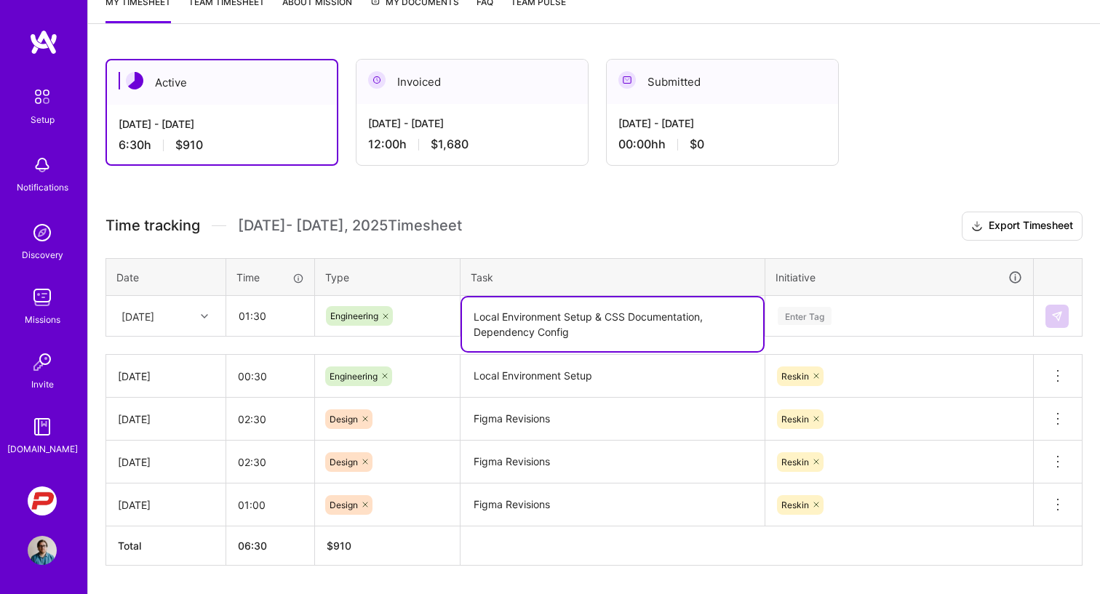
type textarea "Local Environment Setup & CSS Documentation, Dependency Config"
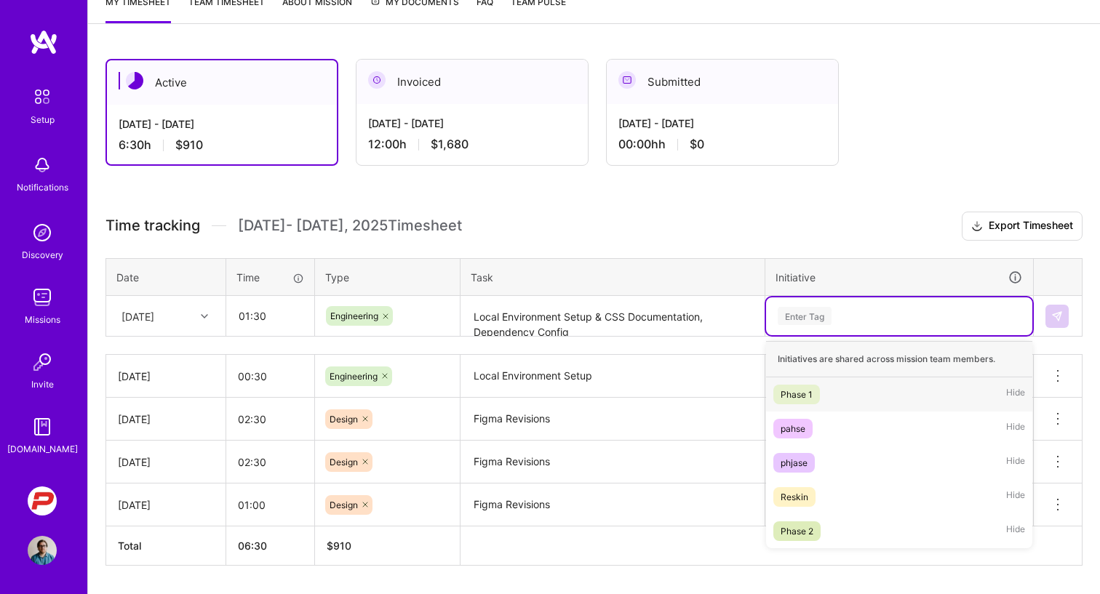
click at [801, 316] on div "Enter Tag" at bounding box center [805, 316] width 54 height 23
type input "re"
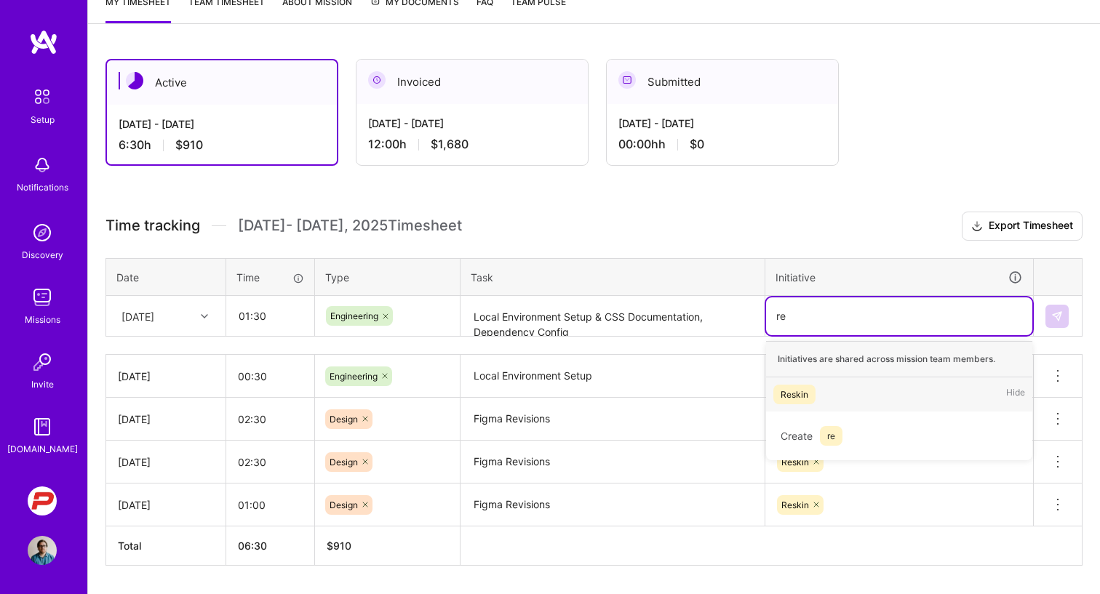
click at [796, 402] on span "Reskin" at bounding box center [794, 395] width 42 height 20
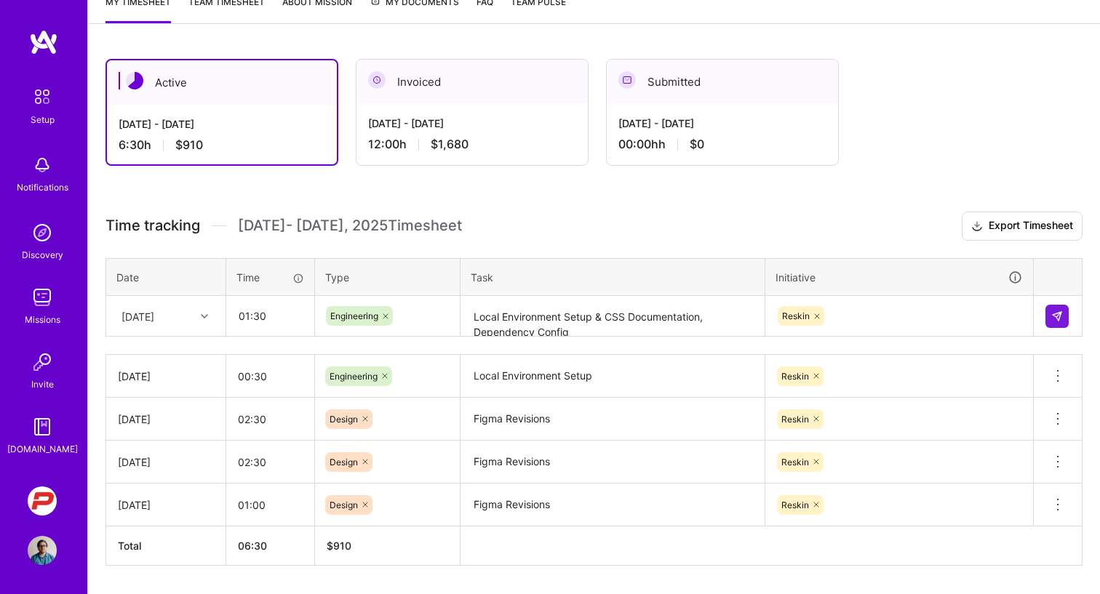
click at [898, 277] on div "Initiative" at bounding box center [898, 277] width 247 height 17
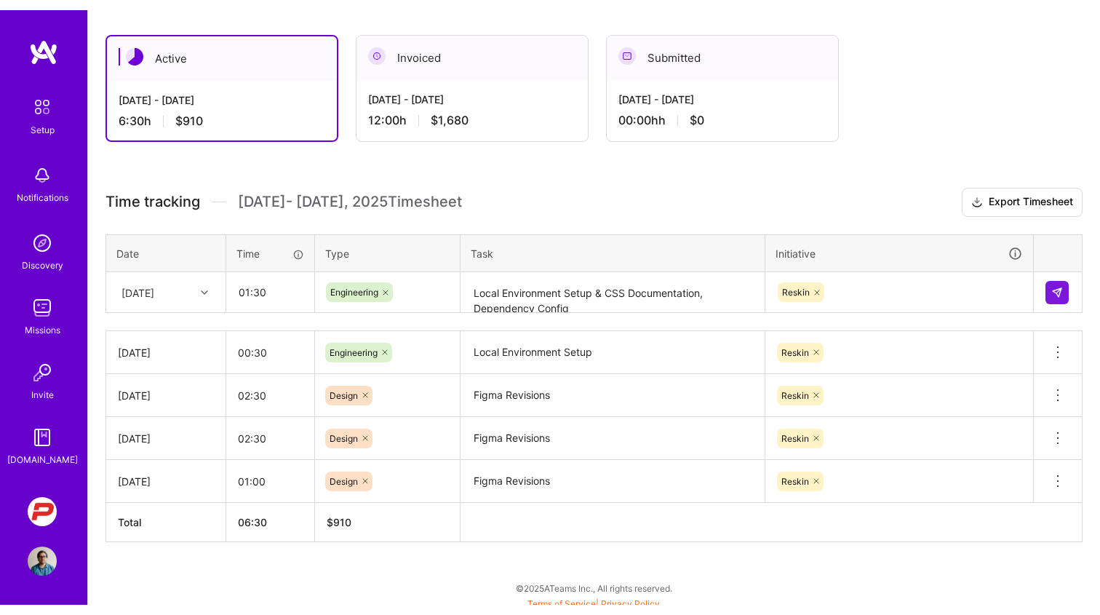
scroll to position [249, 0]
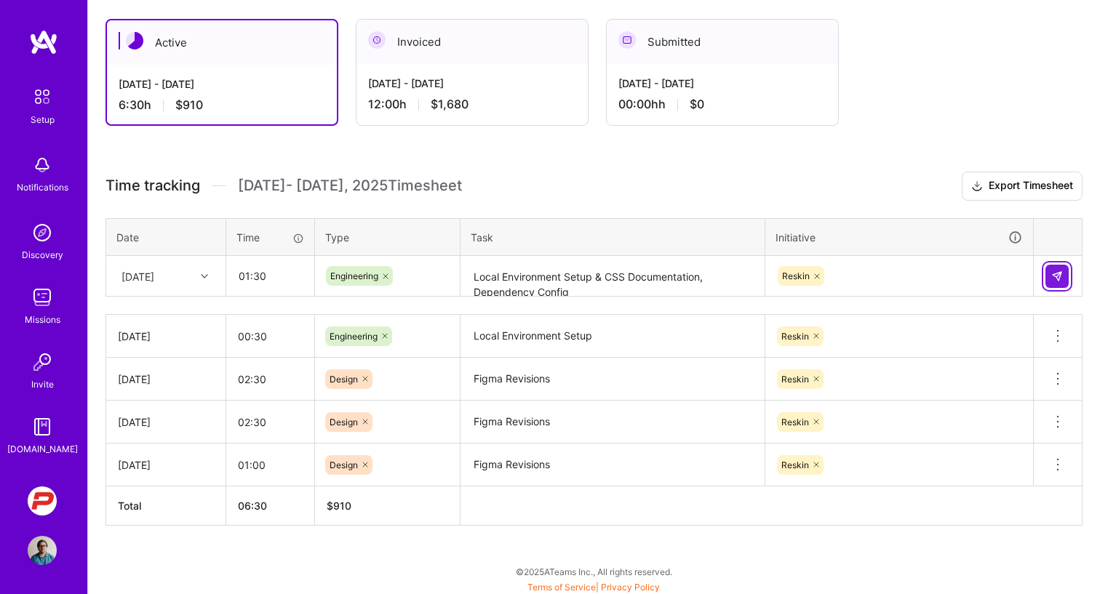
click at [1052, 279] on img at bounding box center [1057, 277] width 12 height 12
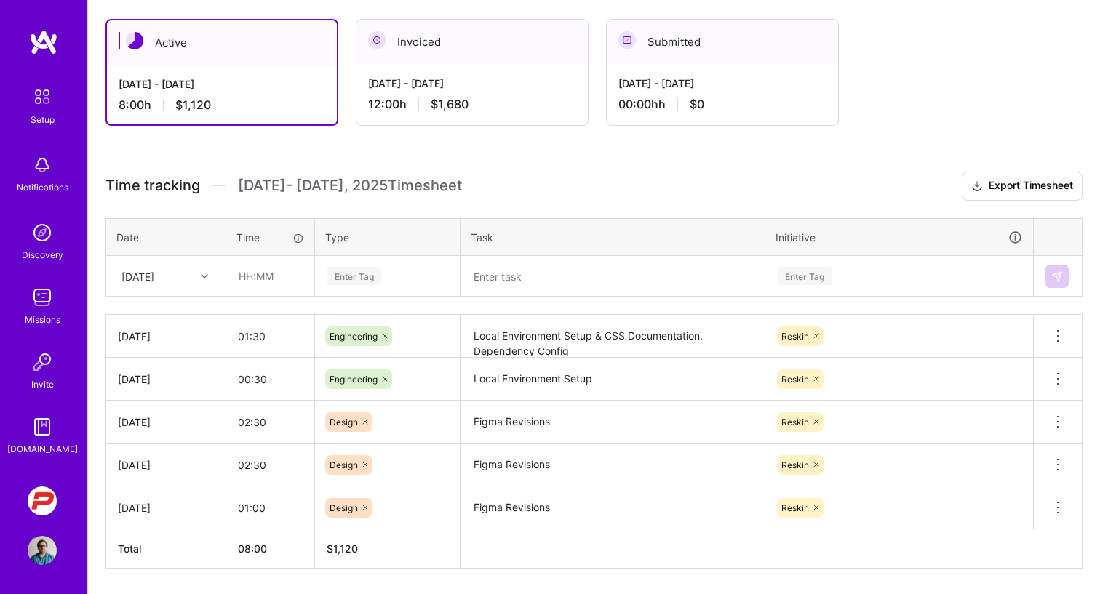
click at [199, 243] on th "Date" at bounding box center [166, 237] width 120 height 38
click at [205, 274] on icon at bounding box center [204, 276] width 7 height 7
click at [269, 280] on input "text" at bounding box center [270, 276] width 87 height 39
type input "00:30"
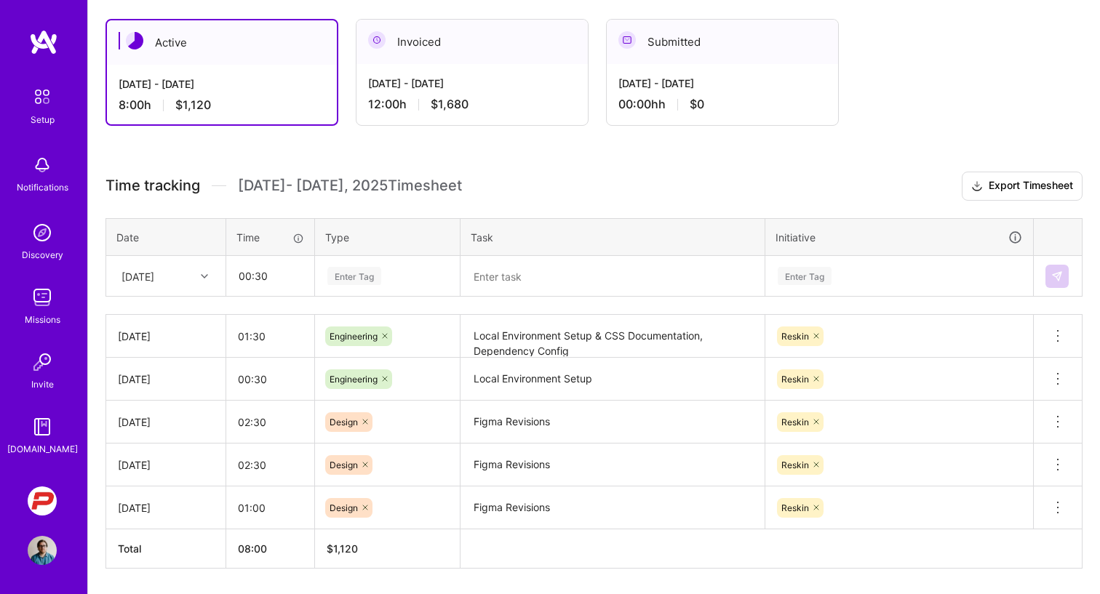
click at [354, 276] on div "Enter Tag" at bounding box center [354, 276] width 54 height 23
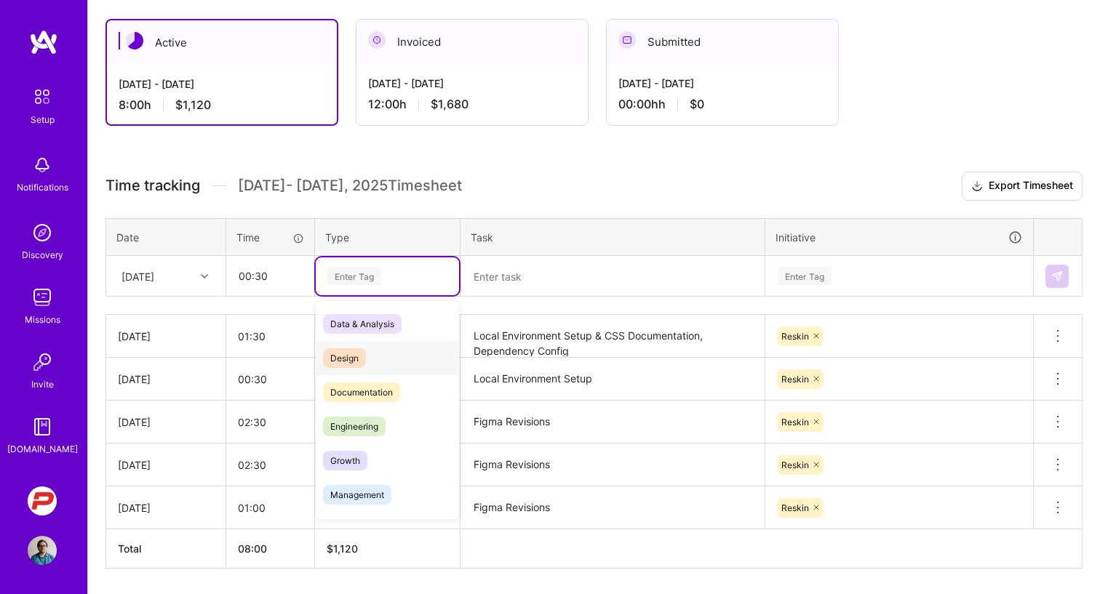
click at [352, 359] on span "Design" at bounding box center [344, 358] width 43 height 20
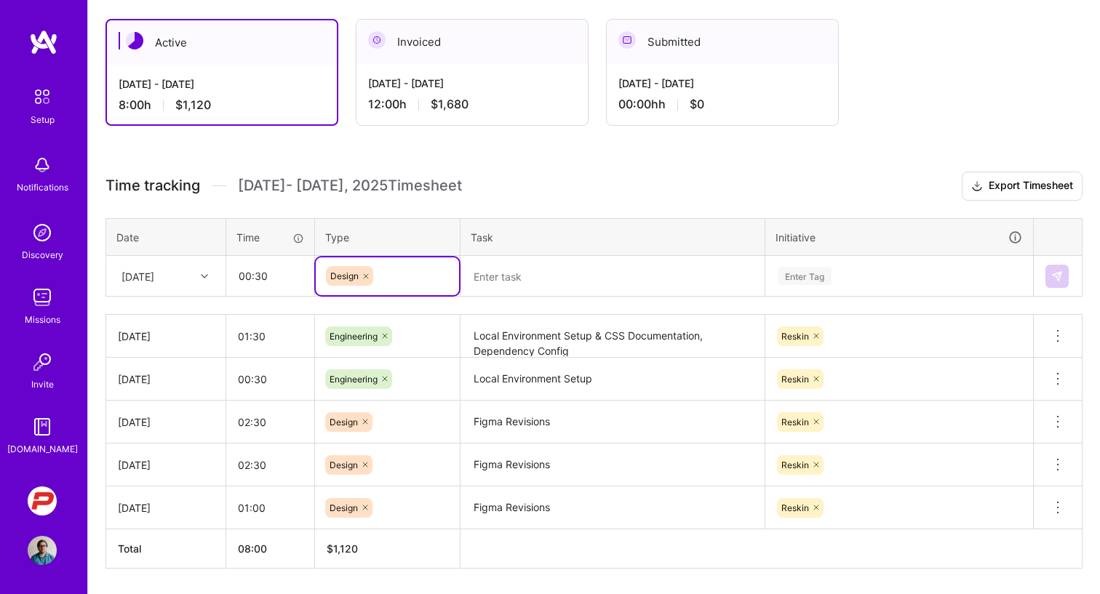
click at [532, 276] on textarea at bounding box center [612, 277] width 301 height 39
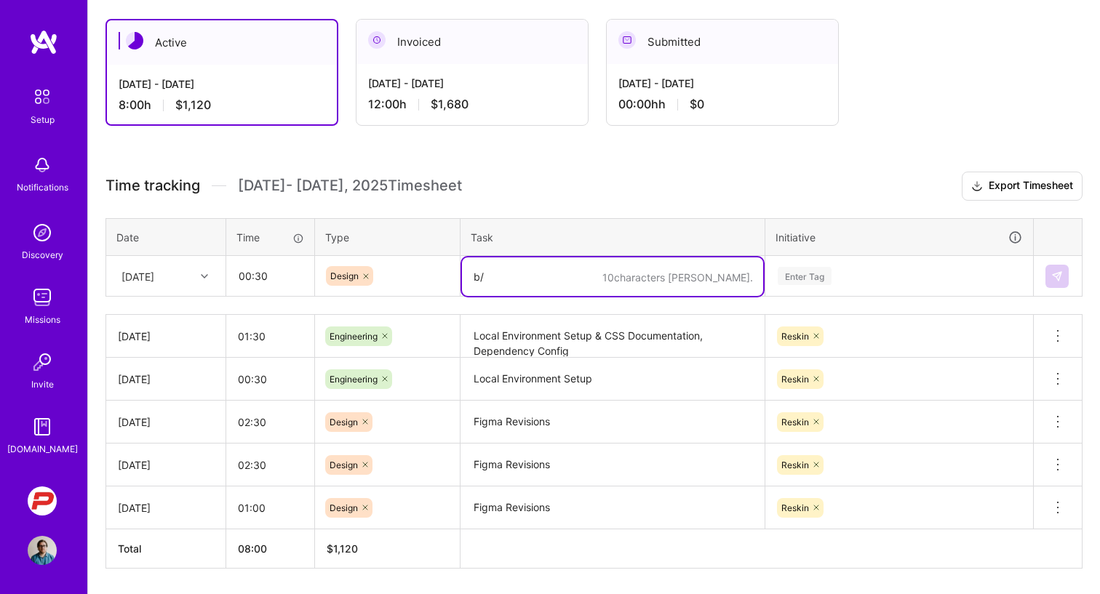
type textarea "b"
type textarea "Branding Revisions"
click at [801, 281] on div "Enter Tag" at bounding box center [805, 276] width 54 height 23
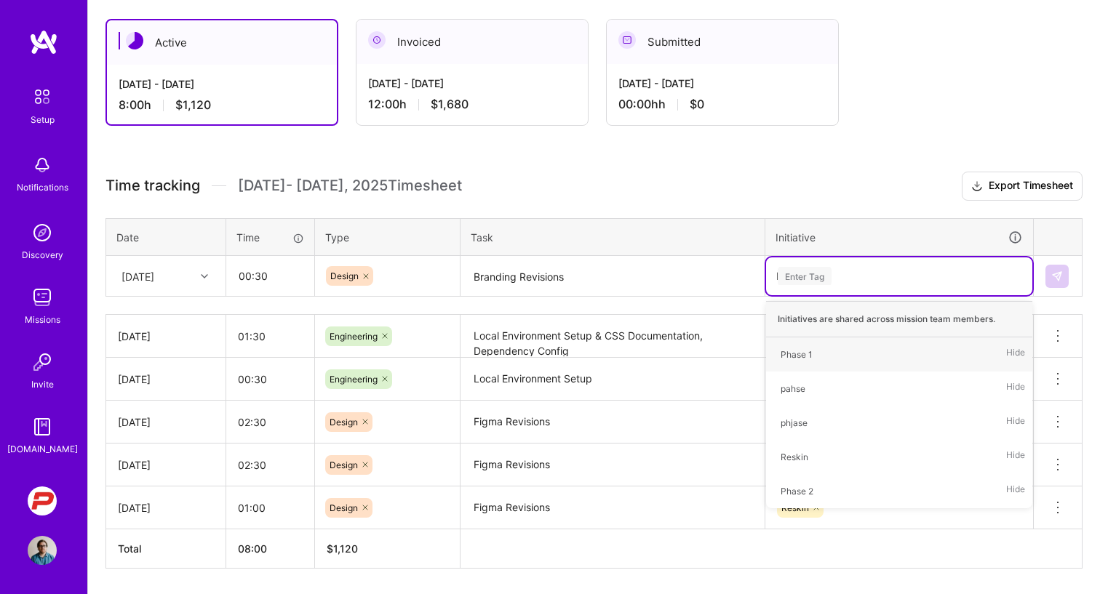
type input "Re"
click at [791, 346] on span "Reskin" at bounding box center [794, 355] width 42 height 20
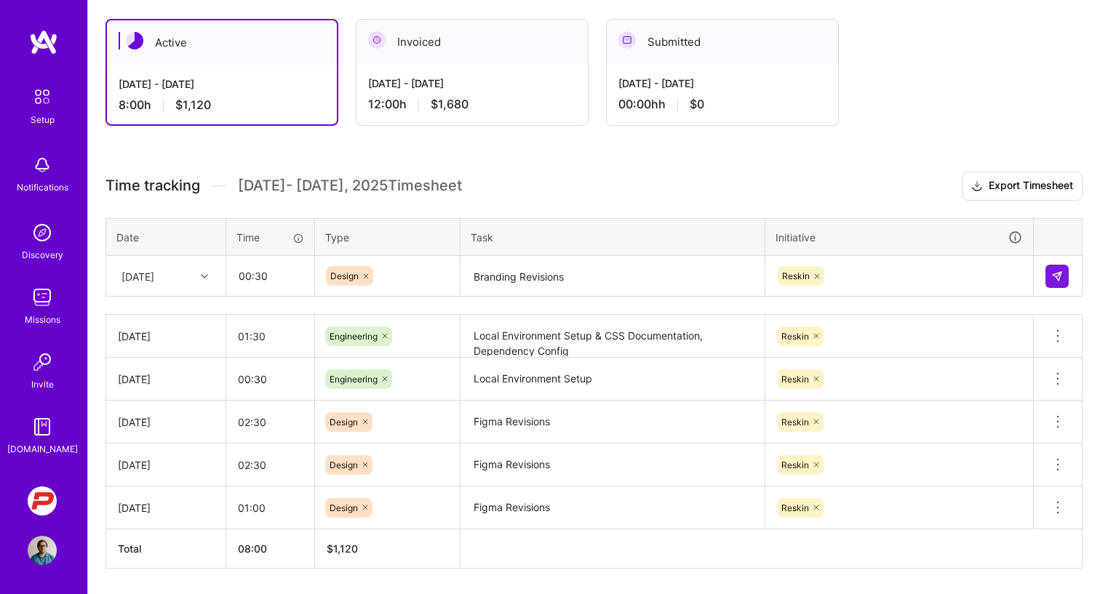
click at [849, 220] on th "Initiative" at bounding box center [899, 237] width 268 height 38
click at [1048, 274] on button at bounding box center [1056, 276] width 23 height 23
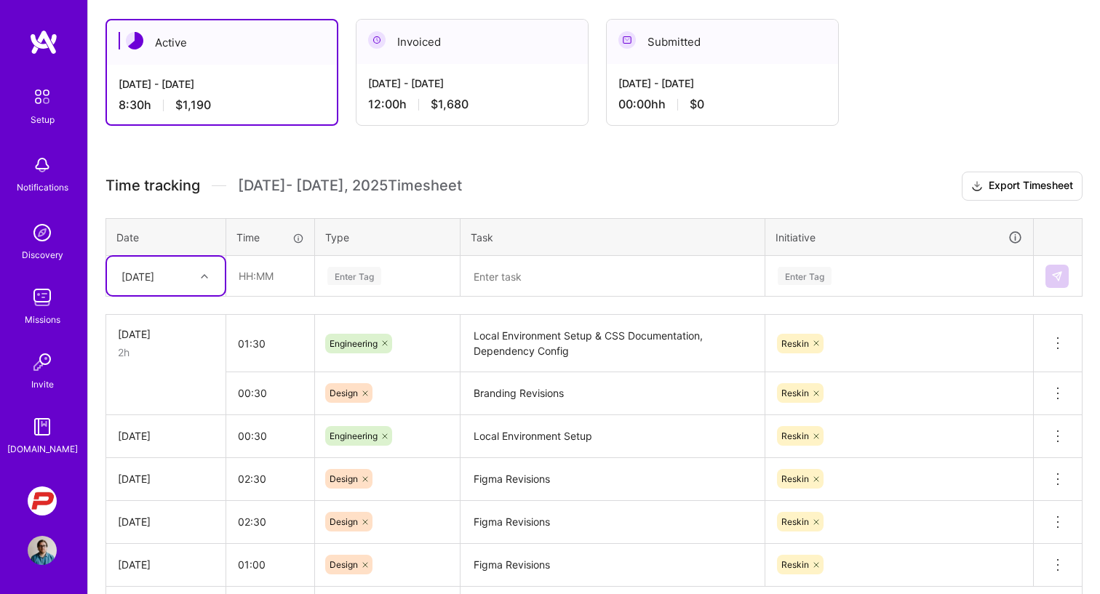
click at [554, 225] on th "Task" at bounding box center [612, 237] width 305 height 38
click at [519, 188] on h3 "Time tracking [DATE] - [DATE] Timesheet Export Timesheet" at bounding box center [593, 186] width 977 height 29
click at [511, 185] on h3 "Time tracking [DATE] - [DATE] Timesheet Export Timesheet" at bounding box center [593, 186] width 977 height 29
click at [259, 152] on div "Active [DATE] - [DATE] 8:30 h $1,190 Invoiced [DATE] - [DATE] 12:00 h $1,680 Su…" at bounding box center [594, 349] width 1012 height 696
click at [356, 159] on div "Active [DATE] - [DATE] 8:30 h $1,190 Invoiced [DATE] - [DATE] 12:00 h $1,680 Su…" at bounding box center [594, 349] width 1012 height 696
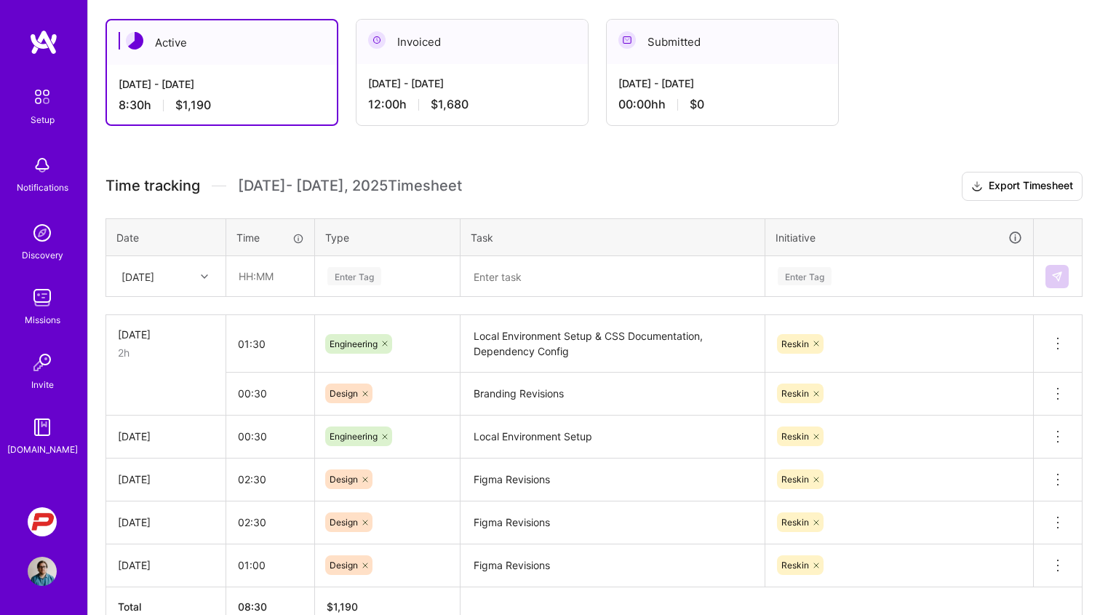
click at [569, 166] on div "Active [DATE] - [DATE] 8:30 h $1,190 Invoiced [DATE] - [DATE] 12:00 h $1,680 Su…" at bounding box center [594, 349] width 1012 height 696
click at [535, 197] on h3 "Time tracking [DATE] - [DATE] Timesheet Export Timesheet" at bounding box center [593, 186] width 977 height 29
click at [544, 188] on h3 "Time tracking [DATE] - [DATE] Timesheet Export Timesheet" at bounding box center [593, 186] width 977 height 29
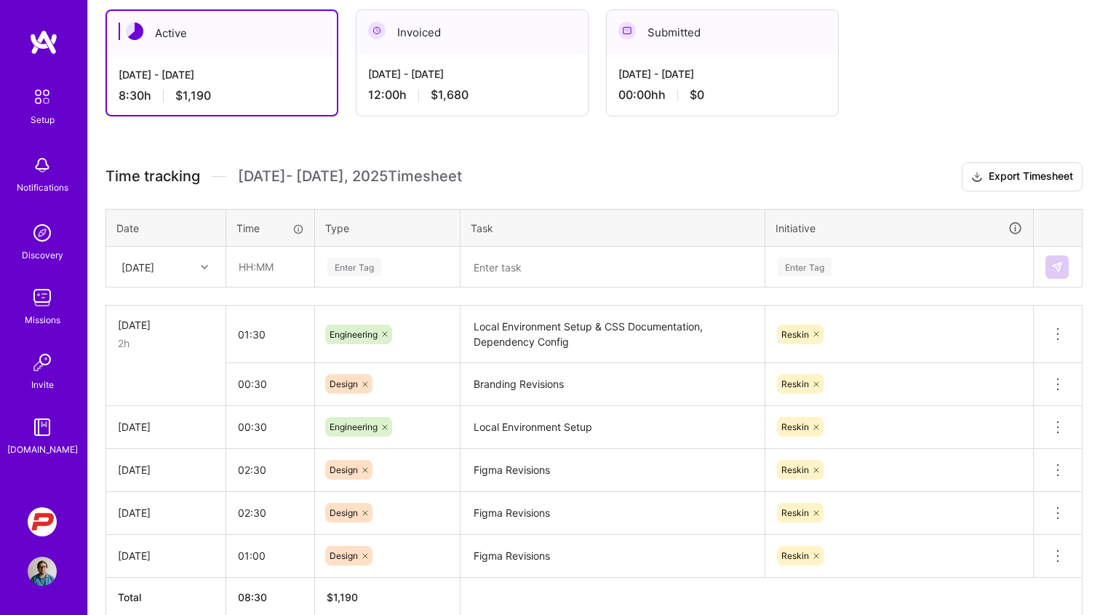
scroll to position [251, 0]
